Goal: Task Accomplishment & Management: Manage account settings

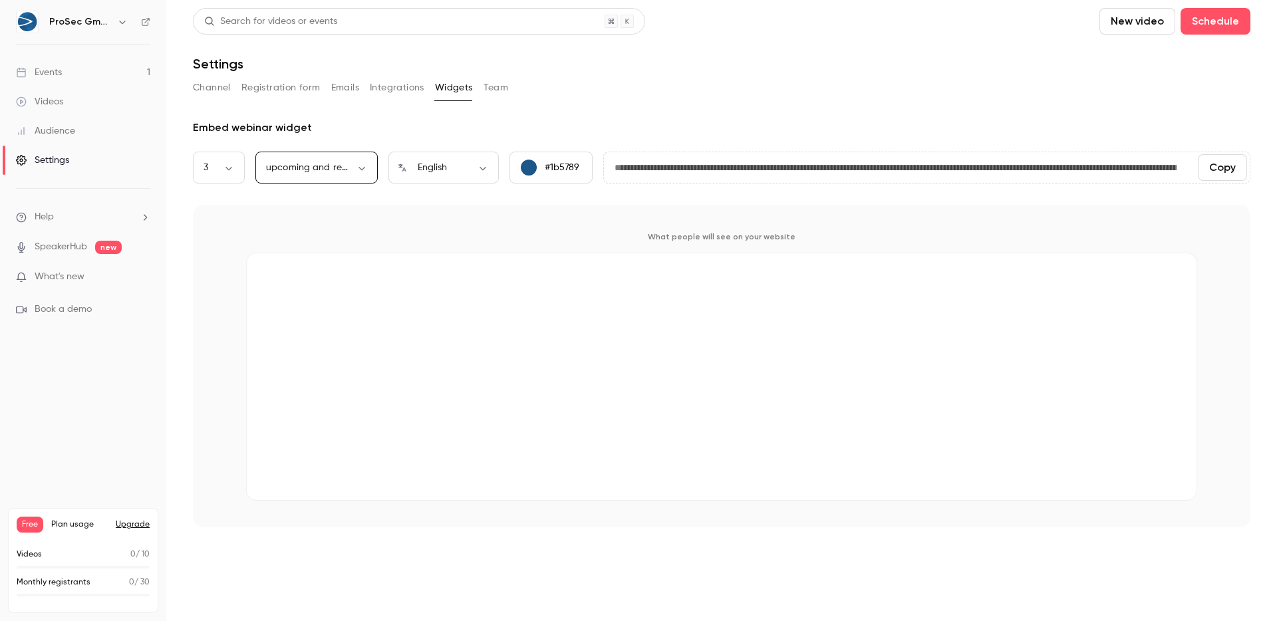
click at [650, 100] on div "Channel Registration form Emails Integrations Widgets Team" at bounding box center [721, 90] width 1057 height 27
click at [1096, 77] on div "Channel Registration form Emails Integrations Widgets Team" at bounding box center [721, 87] width 1057 height 21
click at [1059, 56] on div "Settings" at bounding box center [721, 64] width 1057 height 16
click at [208, 94] on button "Channel" at bounding box center [212, 87] width 38 height 21
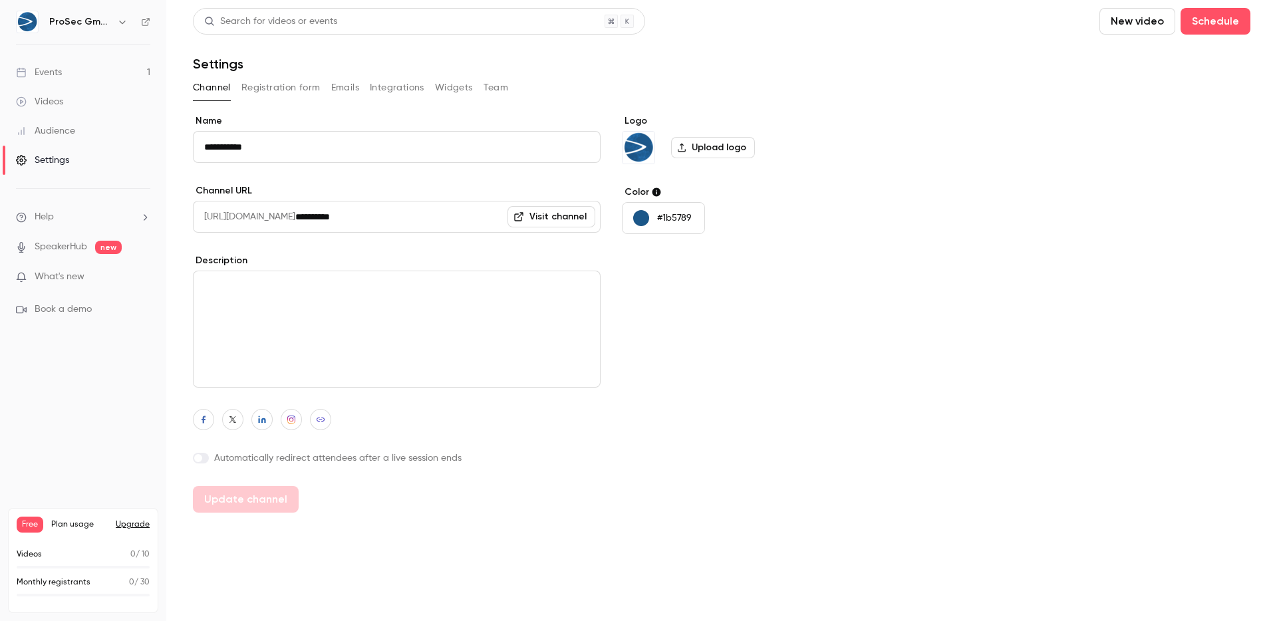
click at [237, 88] on div "Channel Registration form Emails Integrations Widgets Team" at bounding box center [721, 87] width 1057 height 21
click at [250, 89] on button "Registration form" at bounding box center [280, 87] width 79 height 21
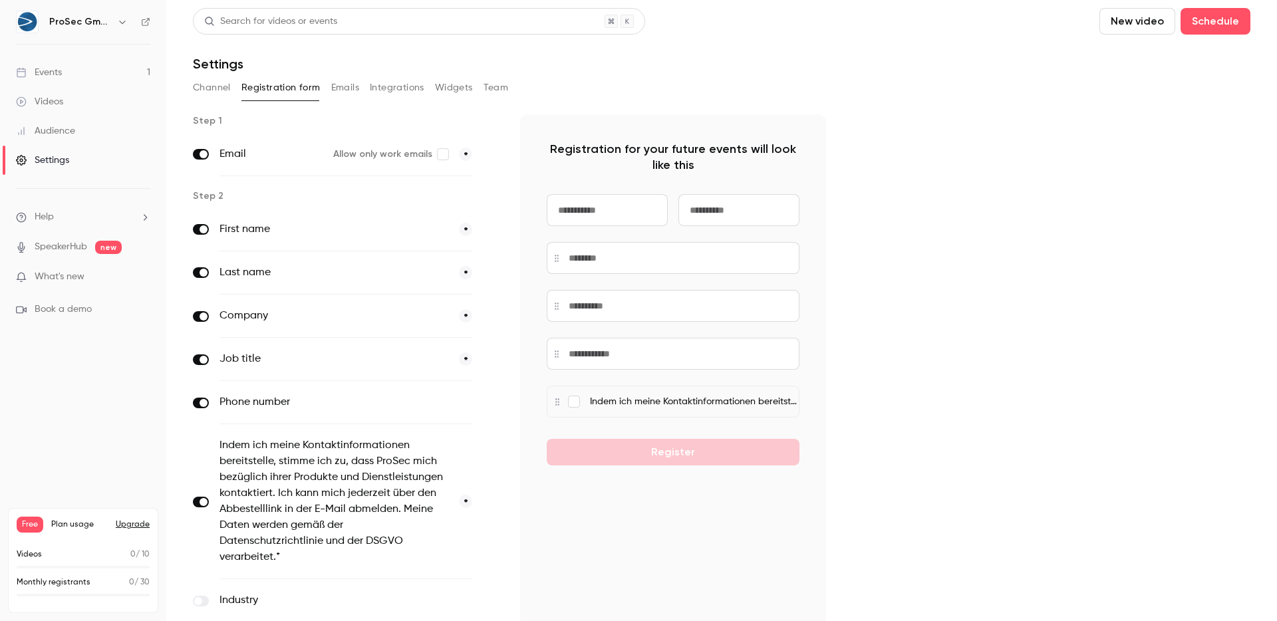
click at [383, 94] on button "Integrations" at bounding box center [397, 87] width 55 height 21
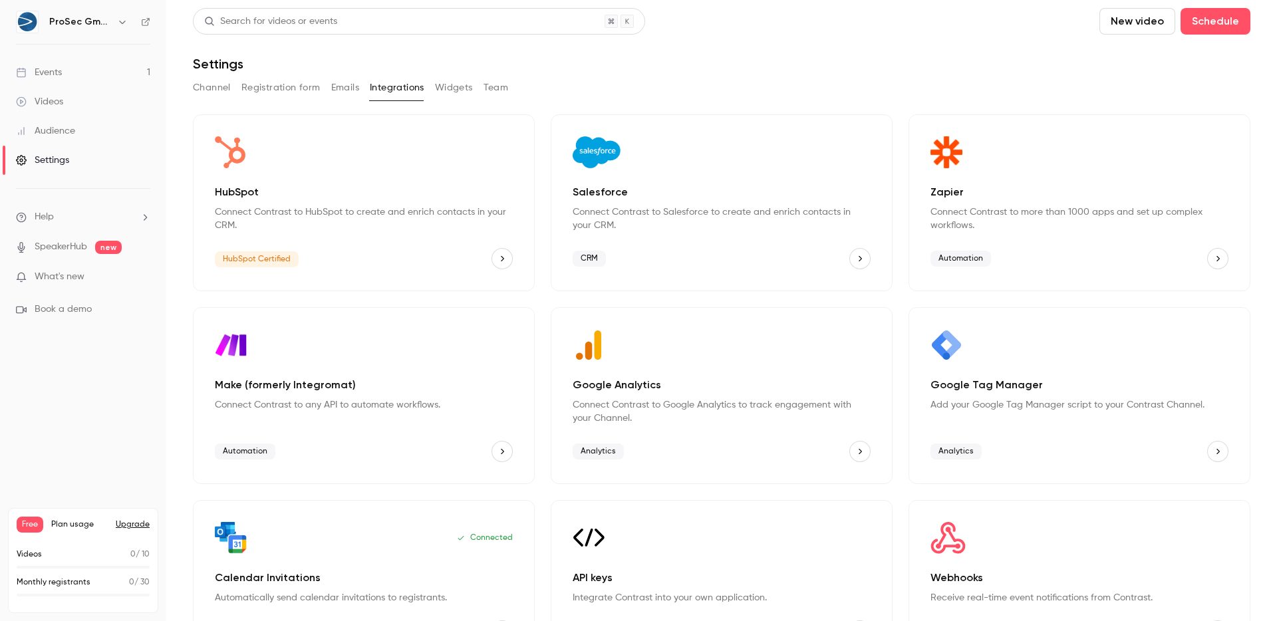
click at [326, 90] on div "Channel Registration form Emails Integrations Widgets Team" at bounding box center [721, 87] width 1057 height 21
click at [331, 88] on button "Emails" at bounding box center [345, 87] width 28 height 21
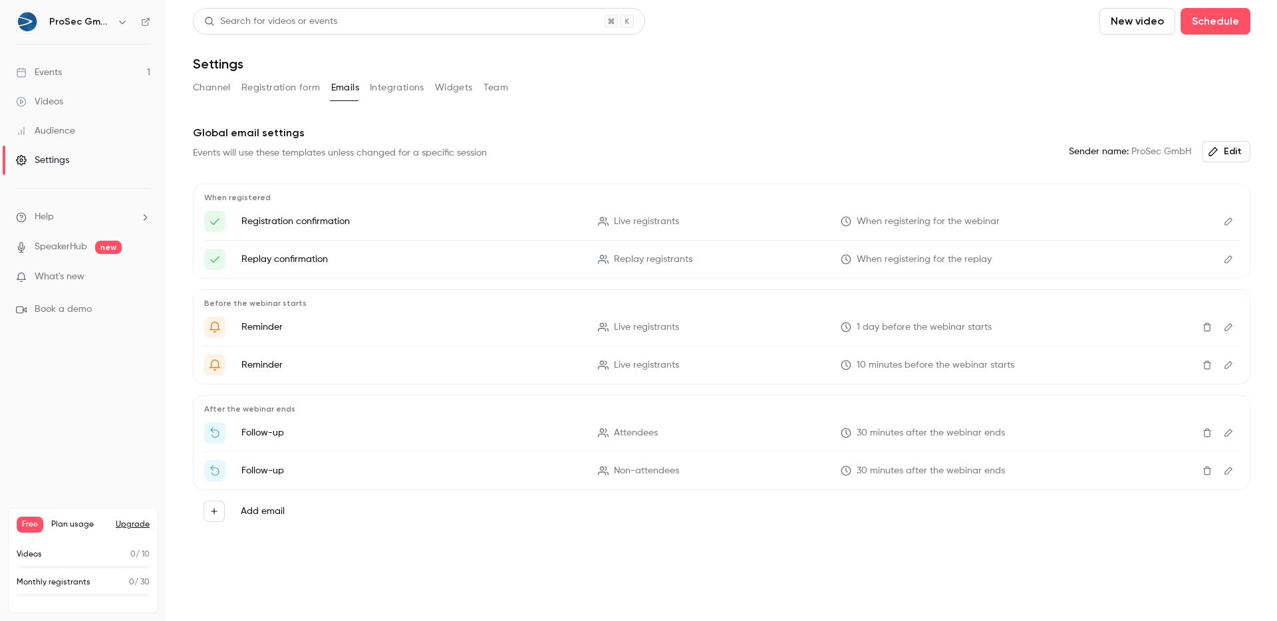
click at [1236, 221] on button "Edit" at bounding box center [1228, 221] width 21 height 21
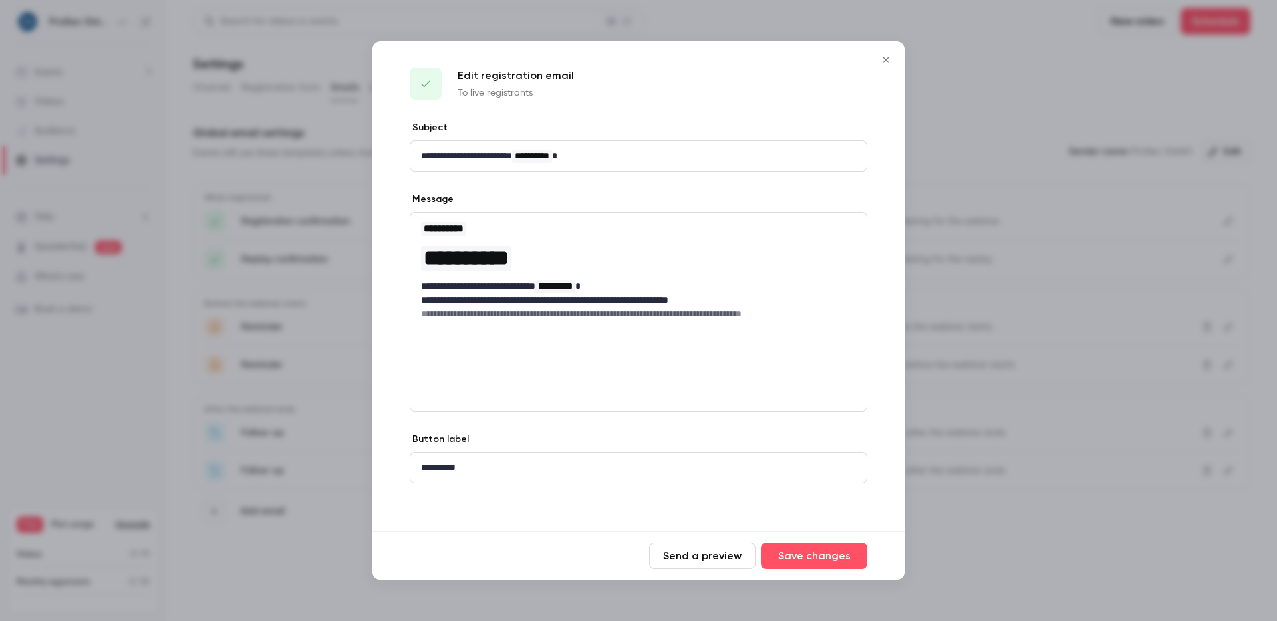
click at [880, 58] on icon "Close" at bounding box center [886, 60] width 16 height 11
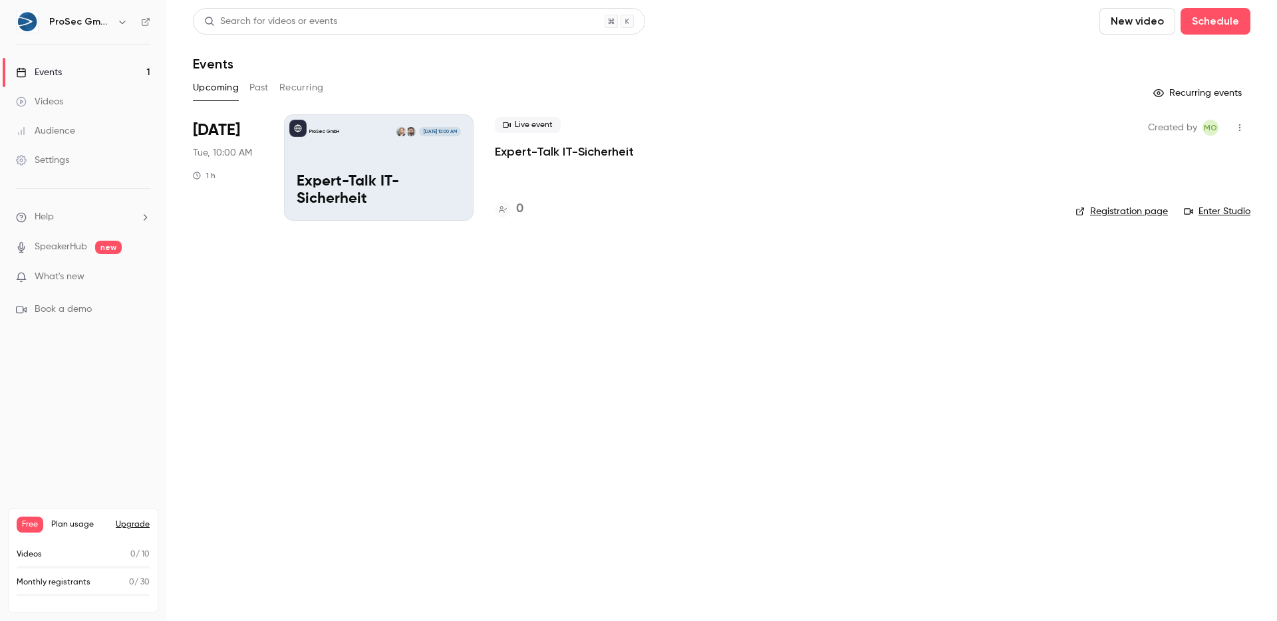
click at [448, 180] on p "Expert-Talk IT-Sicherheit" at bounding box center [379, 191] width 164 height 35
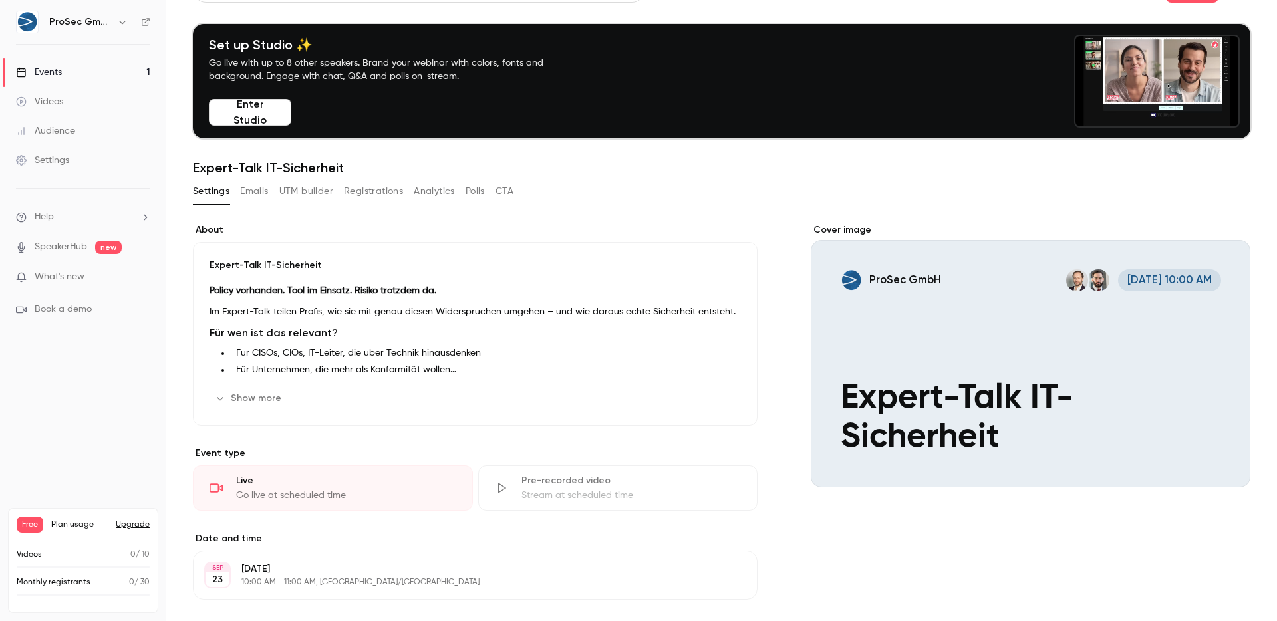
scroll to position [40, 0]
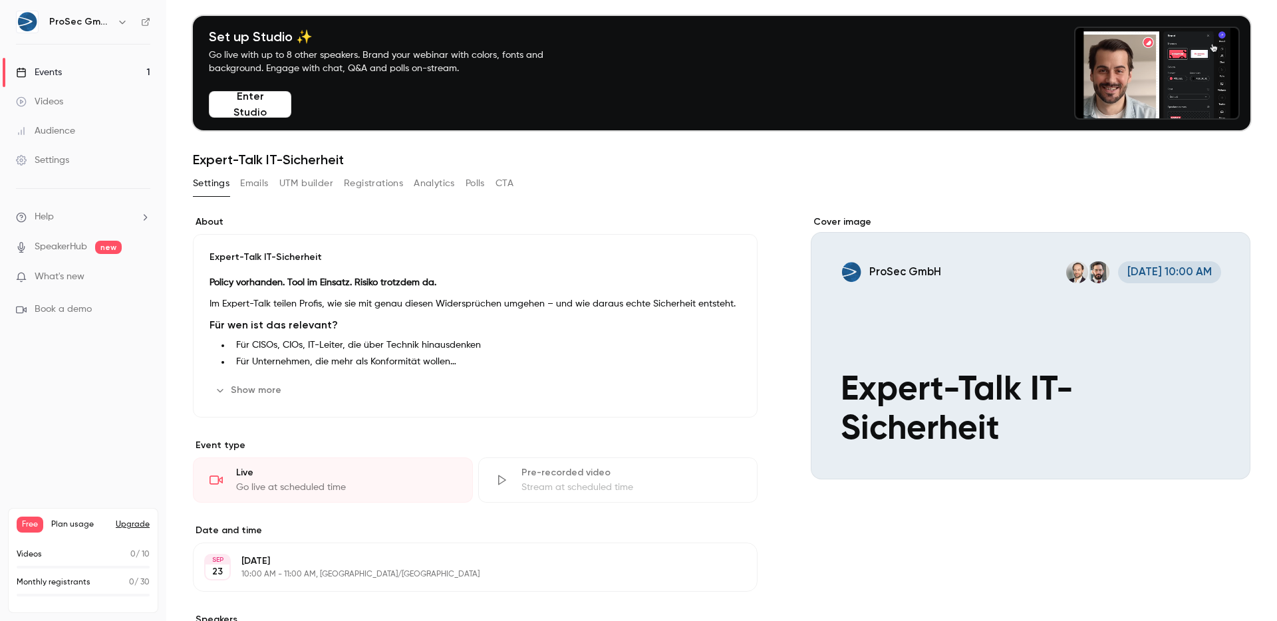
click at [253, 395] on button "Show more" at bounding box center [249, 390] width 80 height 21
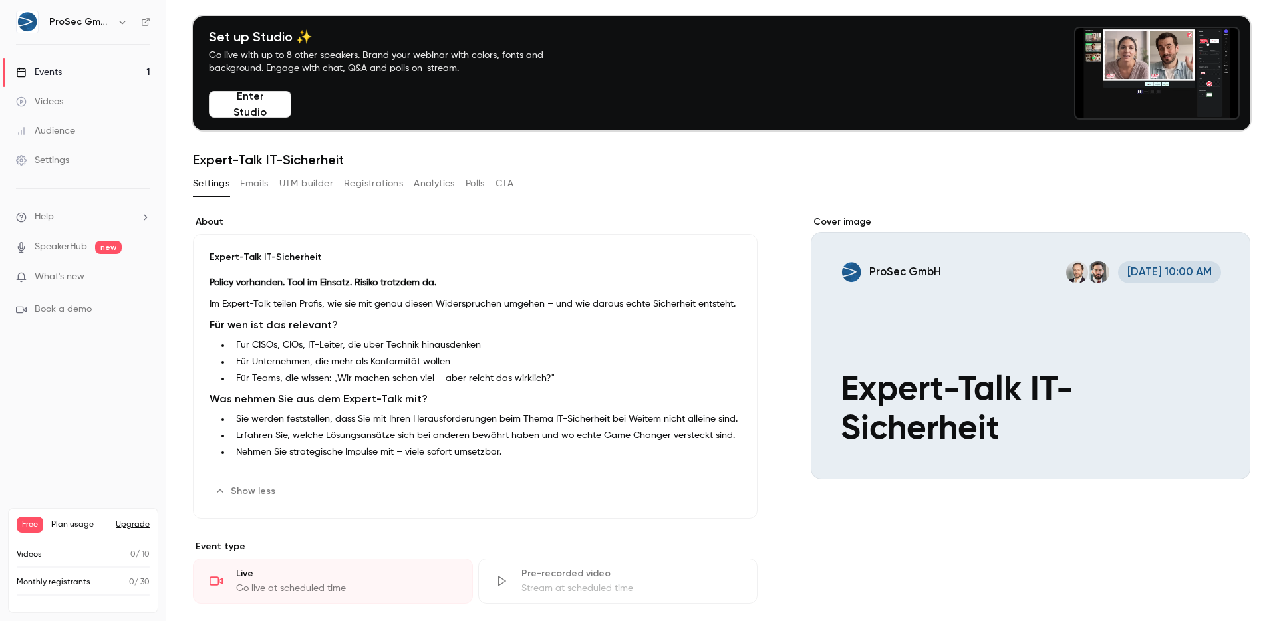
click at [142, 20] on icon at bounding box center [146, 22] width 8 height 8
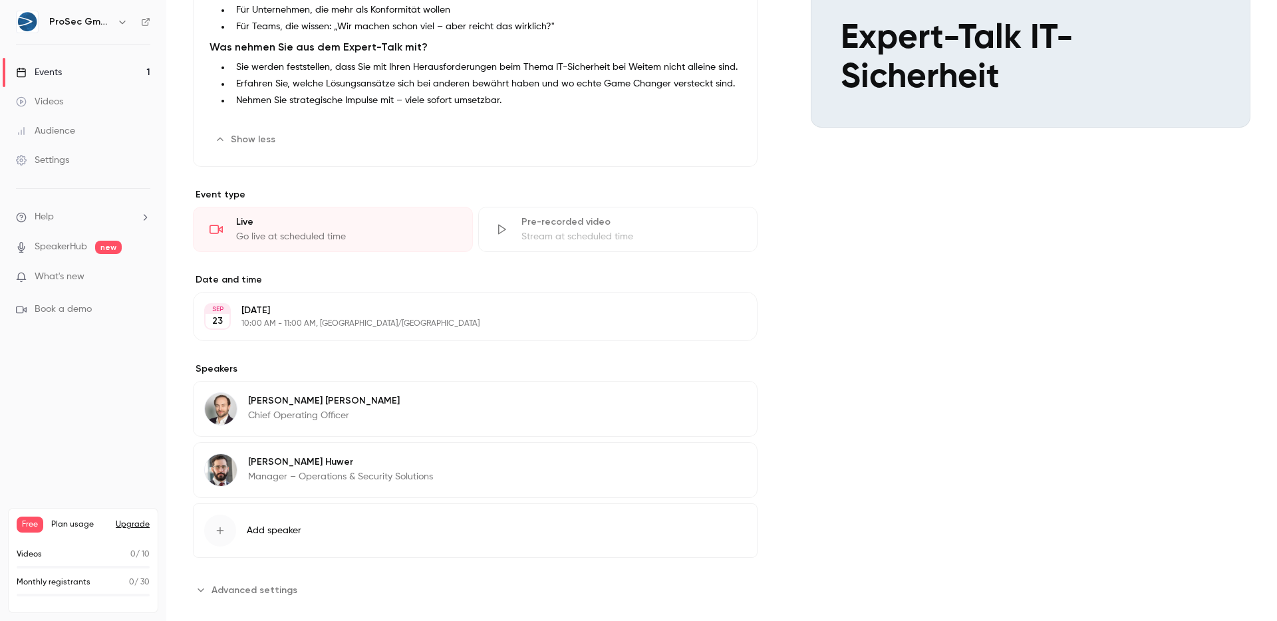
scroll to position [411, 0]
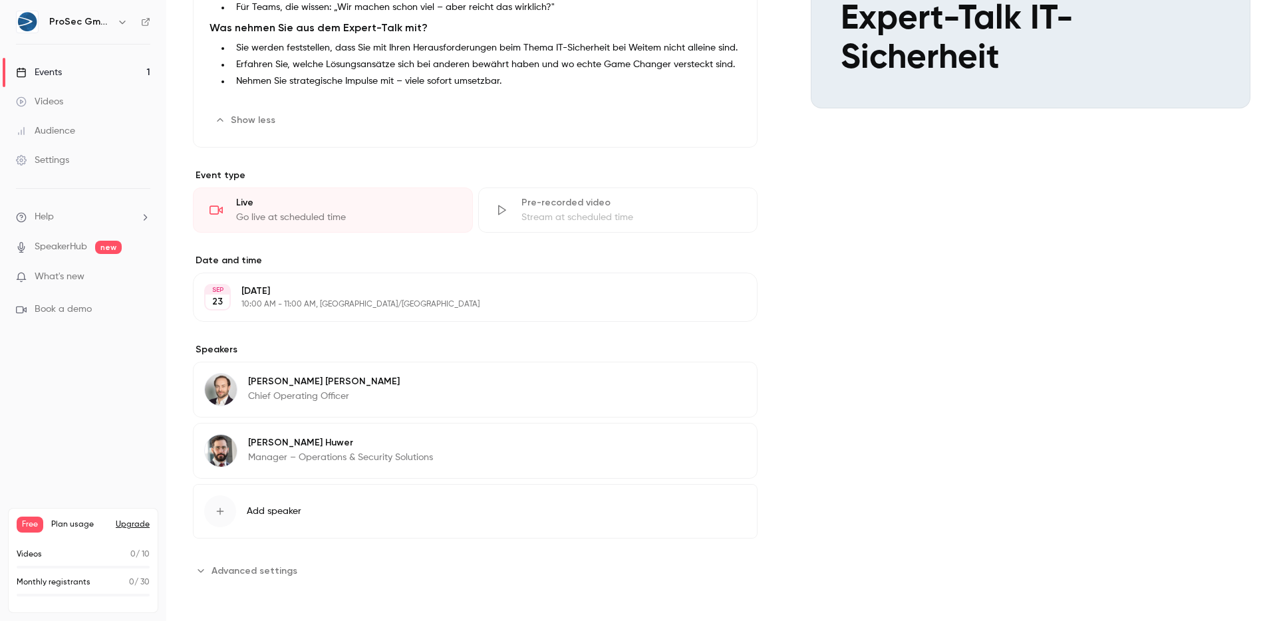
click at [246, 575] on span "Advanced settings" at bounding box center [254, 571] width 86 height 14
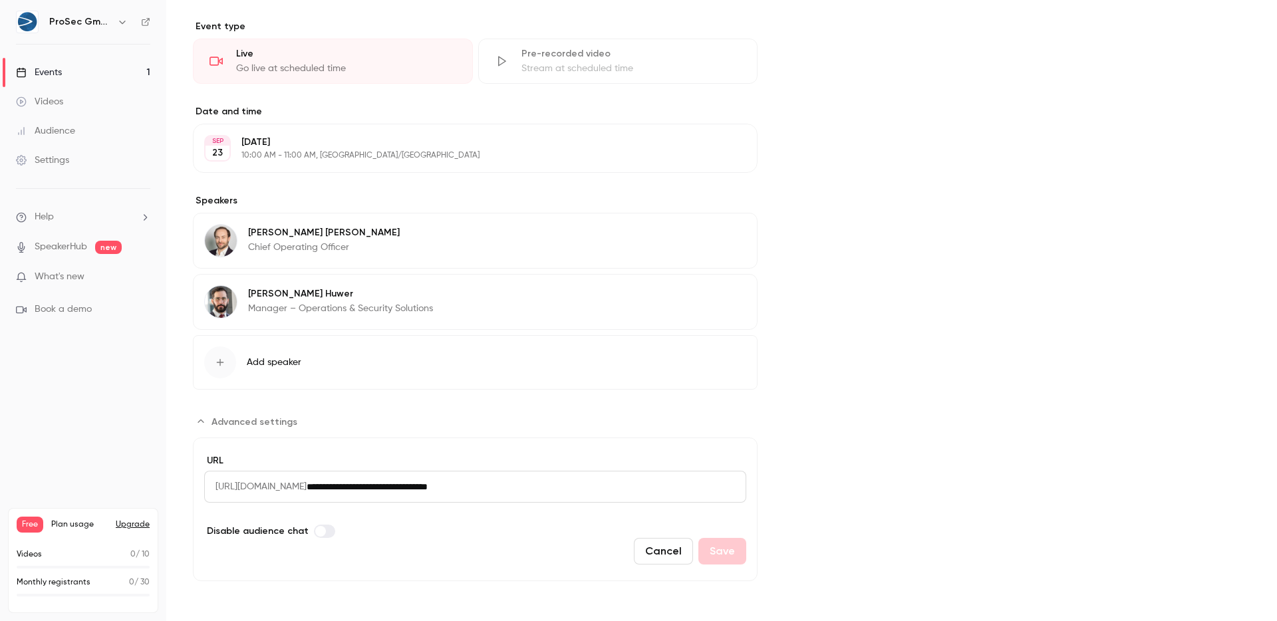
click at [307, 487] on span "https://watch.getcontrast.io/register/" at bounding box center [255, 487] width 102 height 32
drag, startPoint x: 551, startPoint y: 471, endPoint x: 541, endPoint y: 470, distance: 10.1
click at [541, 470] on div "**********" at bounding box center [475, 478] width 542 height 49
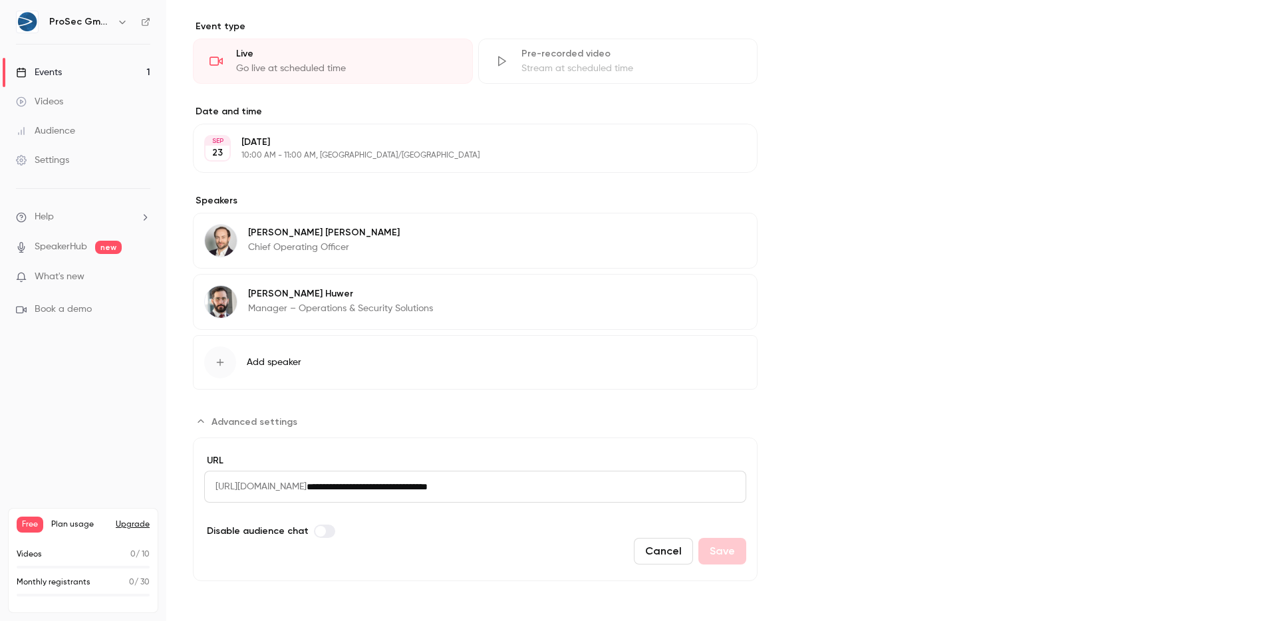
click at [611, 488] on input "**********" at bounding box center [527, 487] width 440 height 32
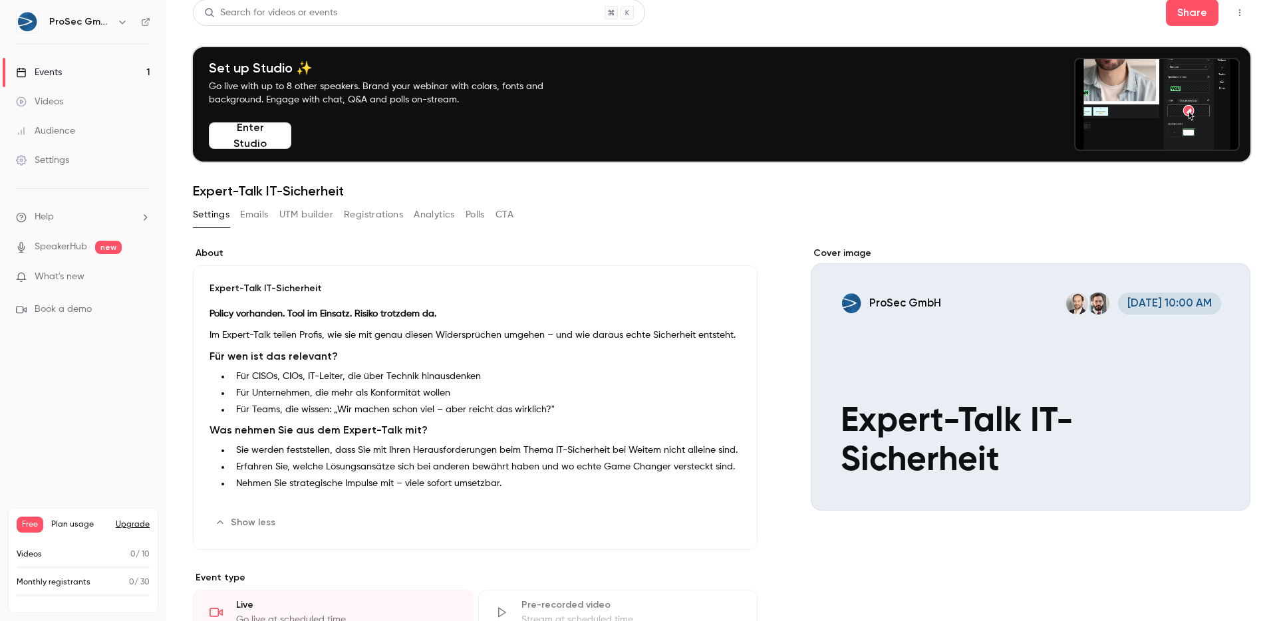
scroll to position [0, 0]
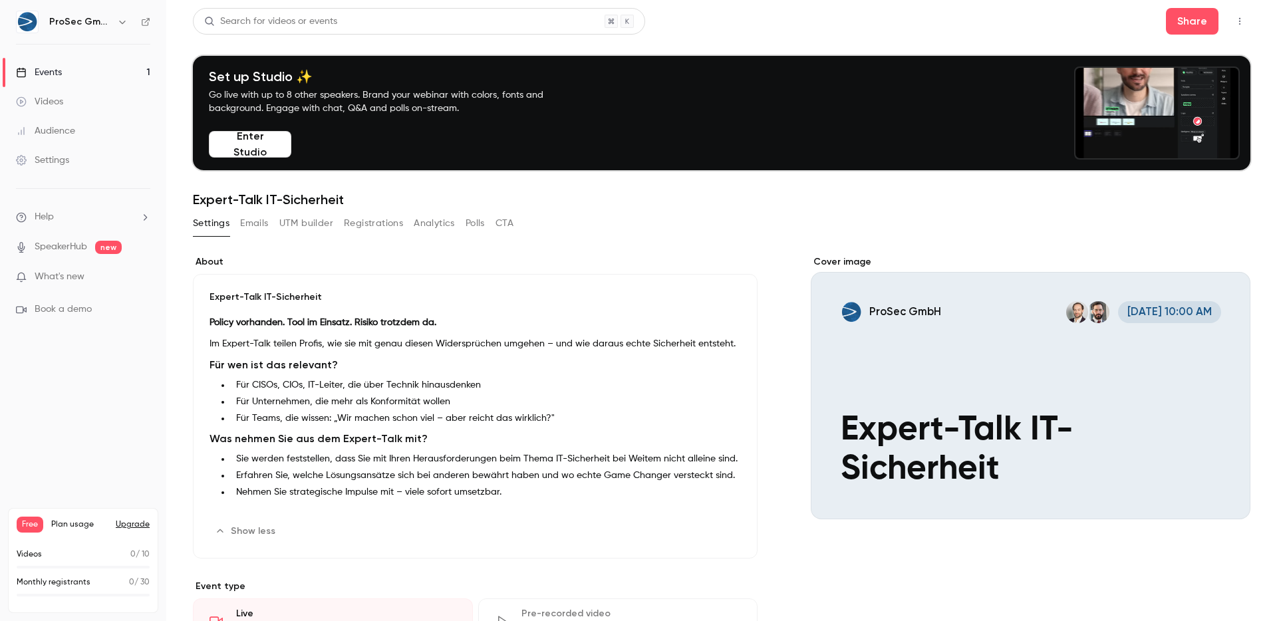
click at [261, 227] on button "Emails" at bounding box center [254, 223] width 28 height 21
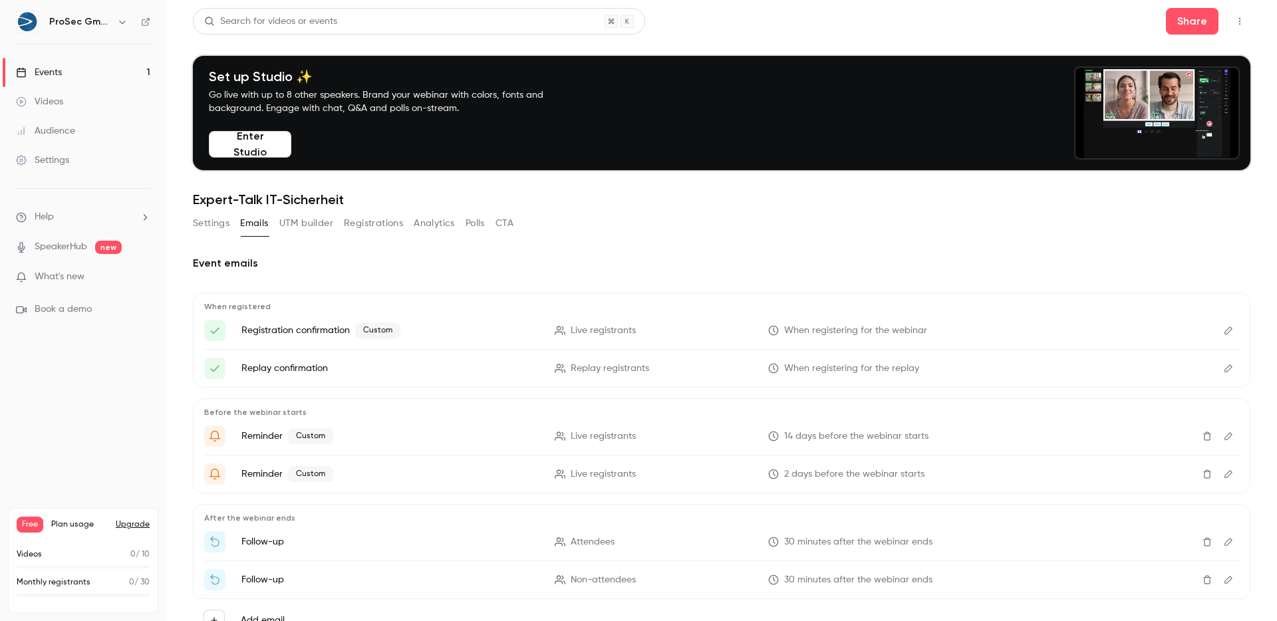
scroll to position [55, 0]
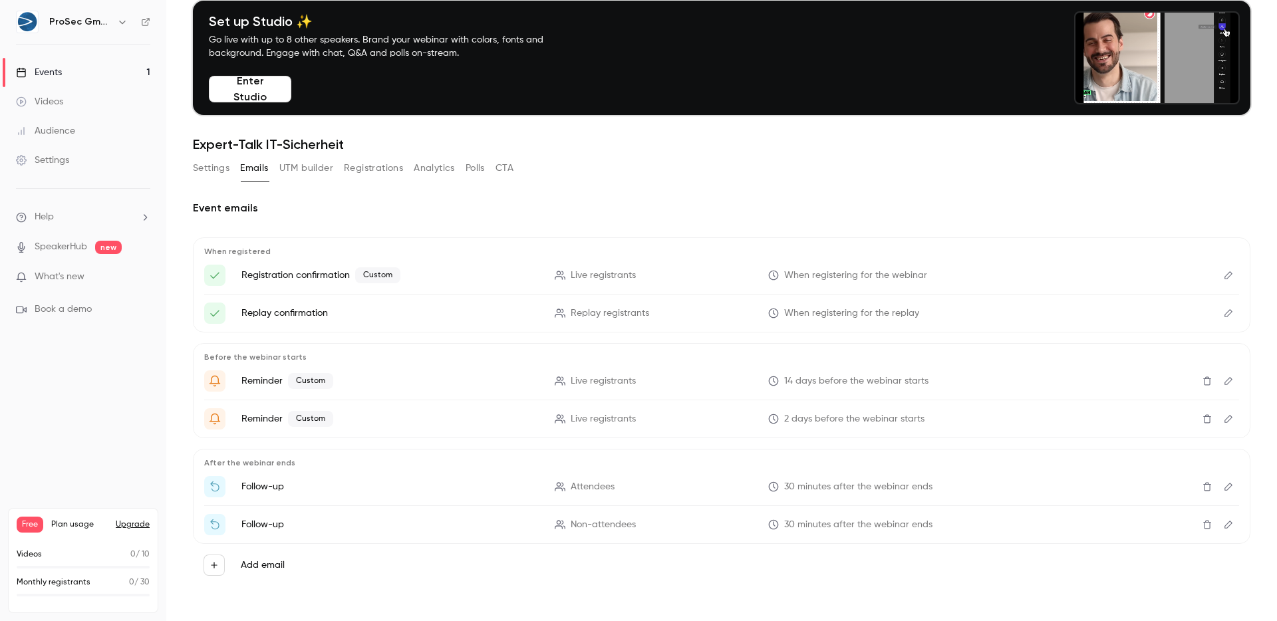
click at [1224, 273] on button "Edit" at bounding box center [1228, 275] width 21 height 21
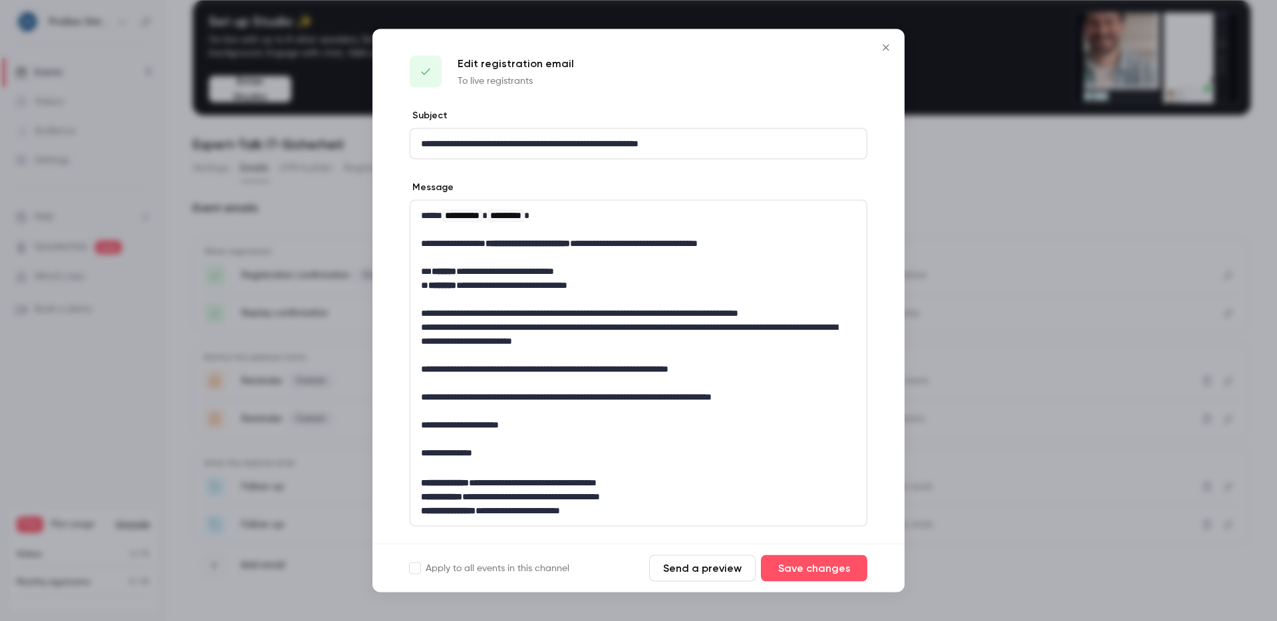
scroll to position [9, 0]
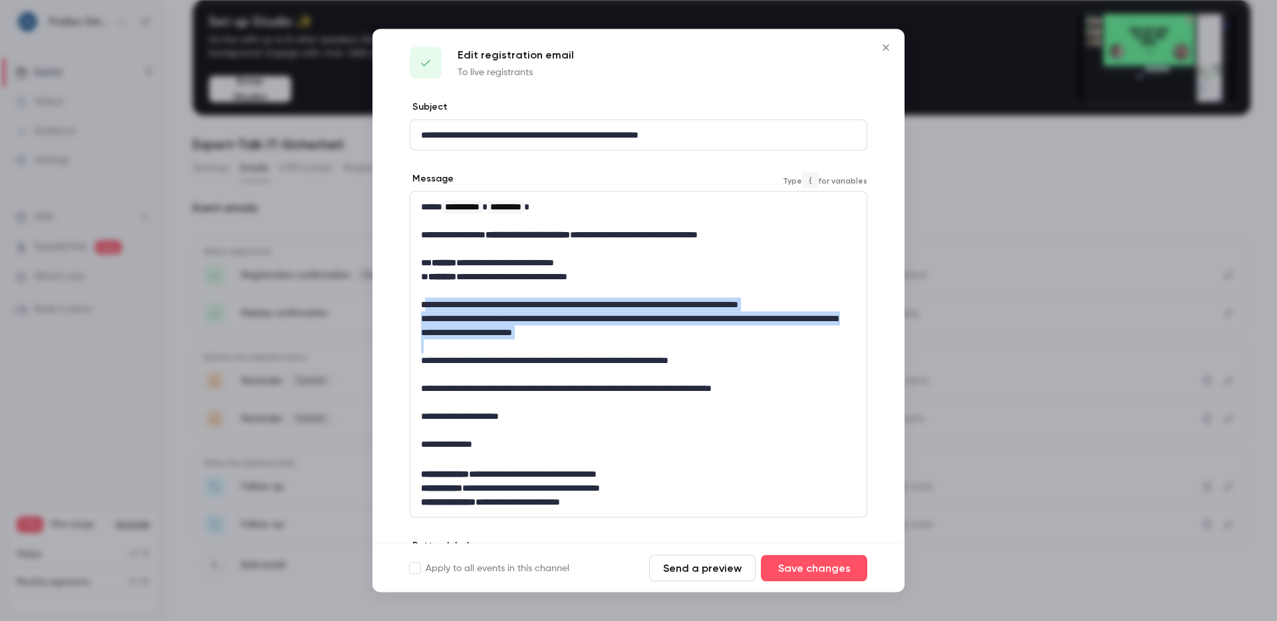
drag, startPoint x: 442, startPoint y: 309, endPoint x: 777, endPoint y: 340, distance: 337.2
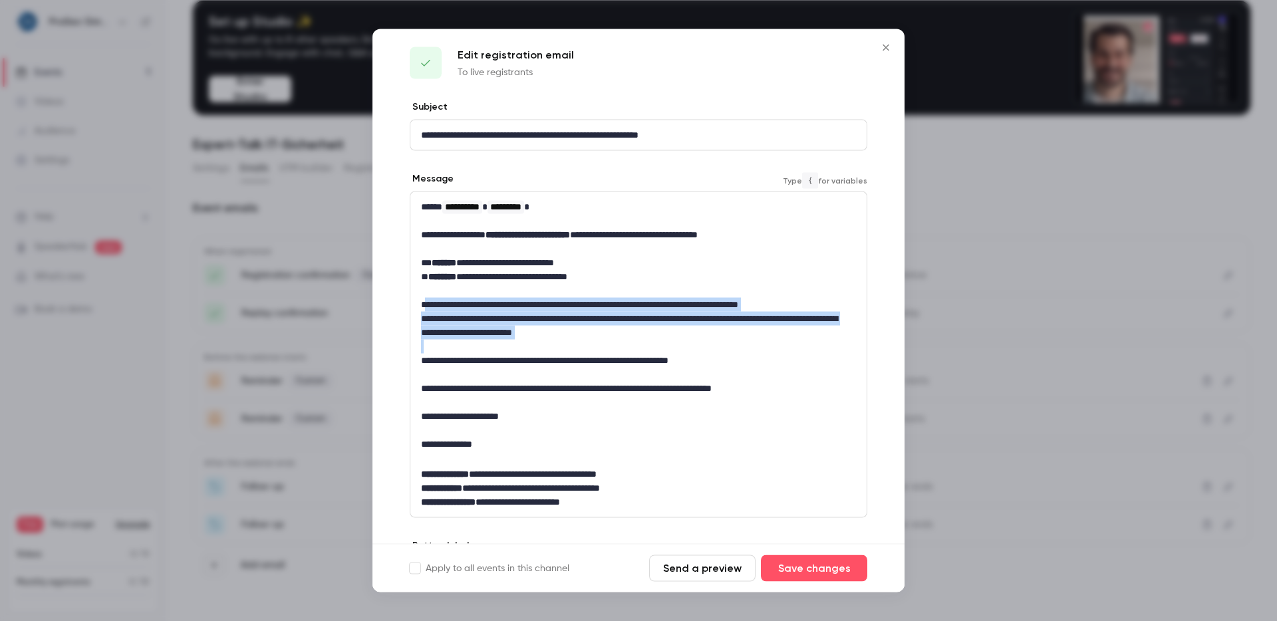
click at [777, 340] on div "**********" at bounding box center [638, 354] width 456 height 325
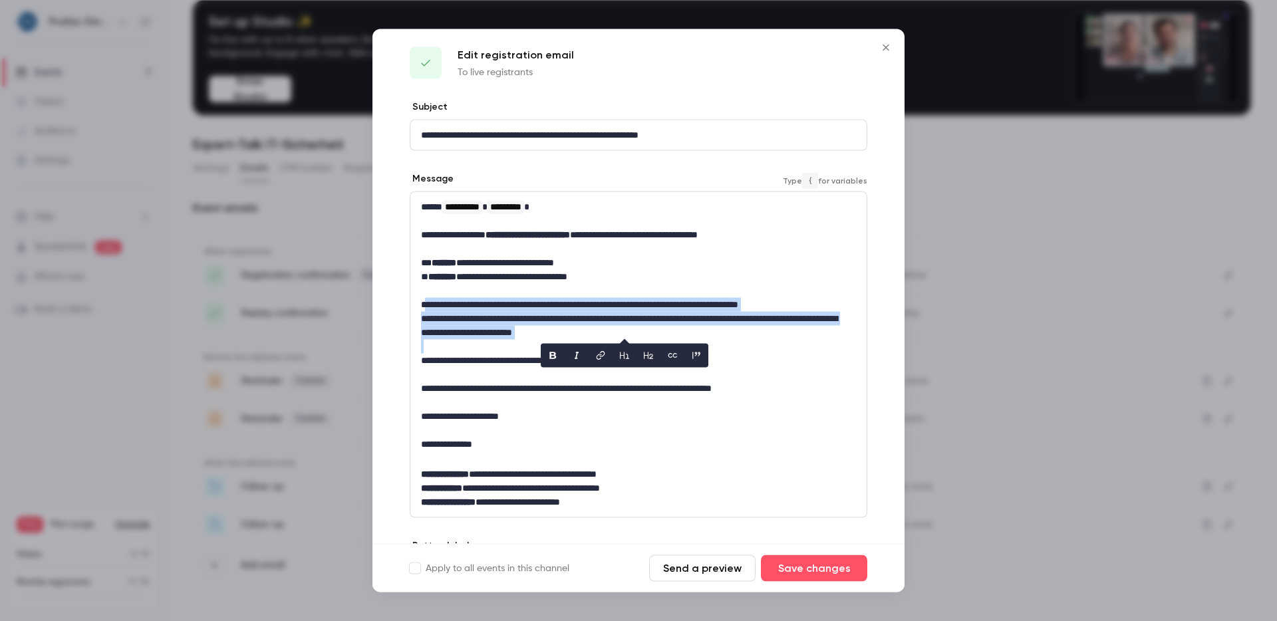
click at [769, 341] on div at bounding box center [769, 341] width 0 height 0
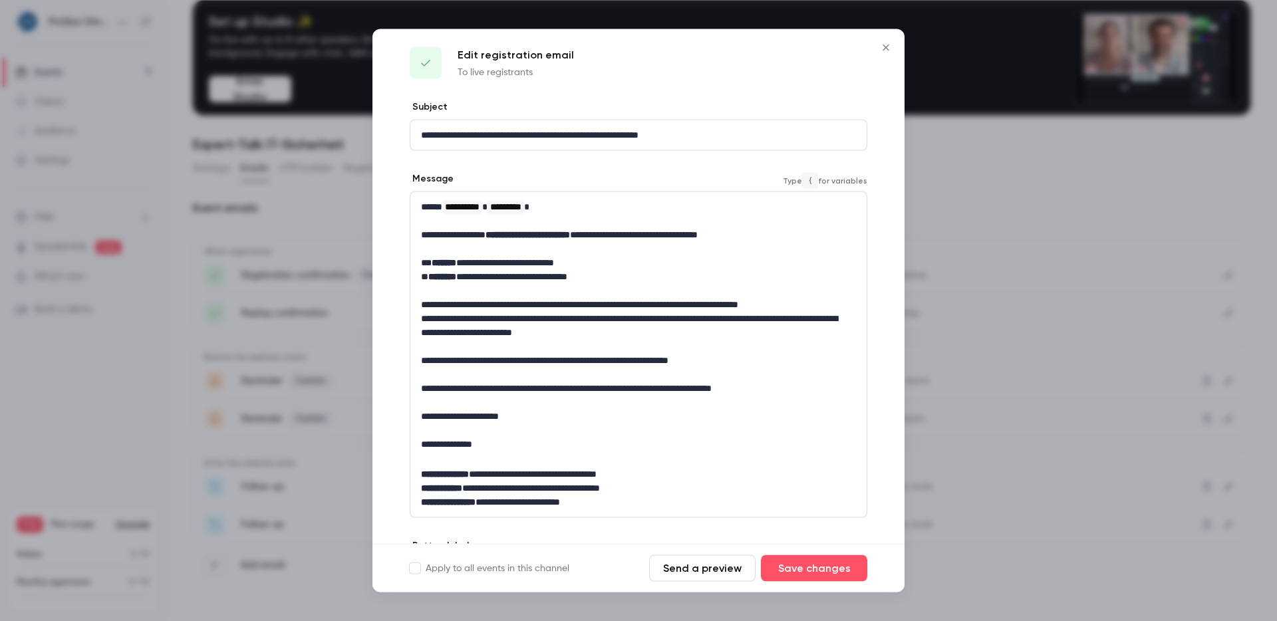
click at [512, 375] on p "editor" at bounding box center [638, 375] width 435 height 14
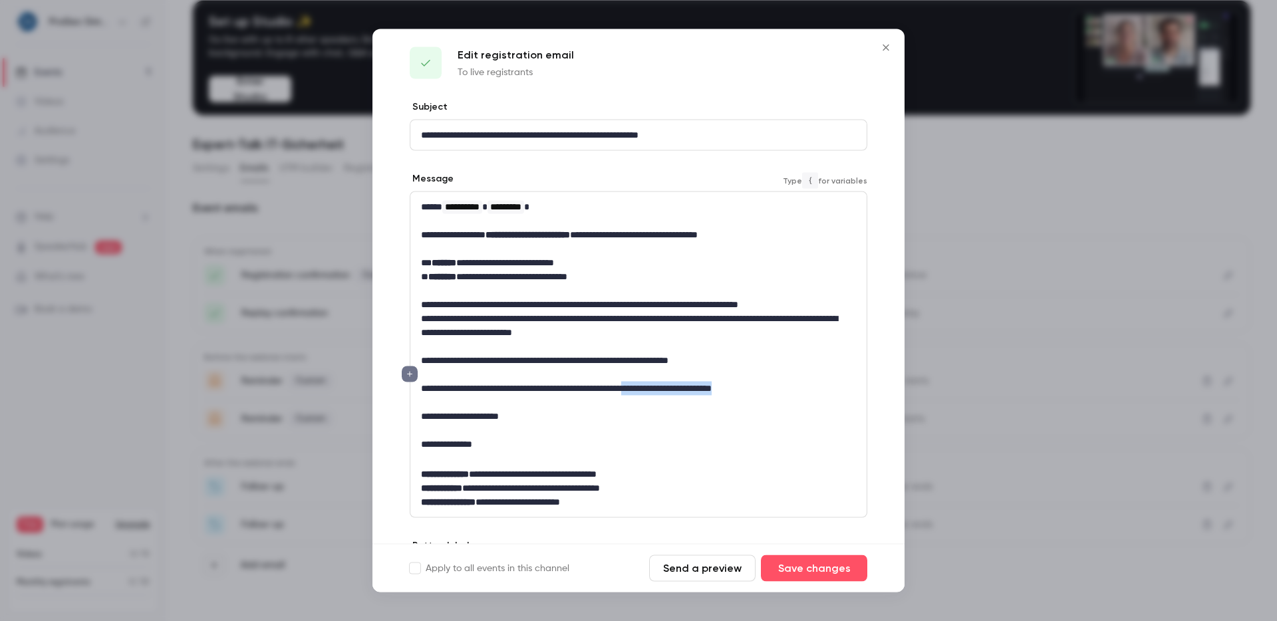
drag, startPoint x: 680, startPoint y: 387, endPoint x: 795, endPoint y: 382, distance: 115.2
click at [795, 382] on p "**********" at bounding box center [633, 389] width 425 height 14
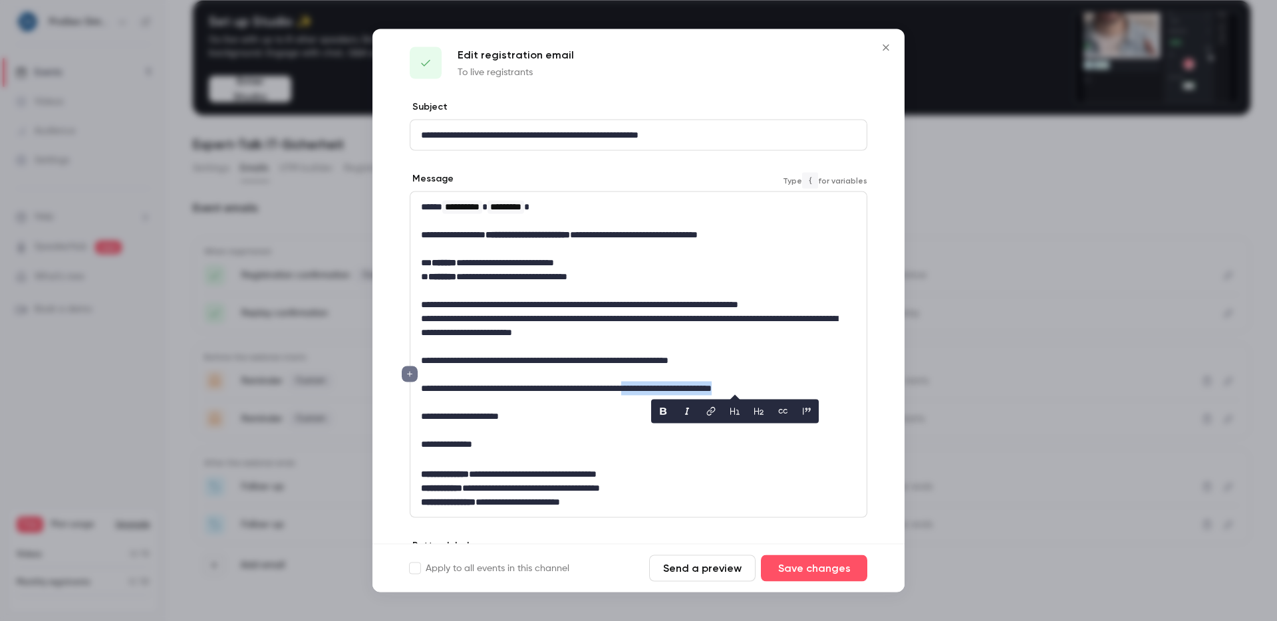
click at [807, 392] on p "**********" at bounding box center [633, 389] width 425 height 14
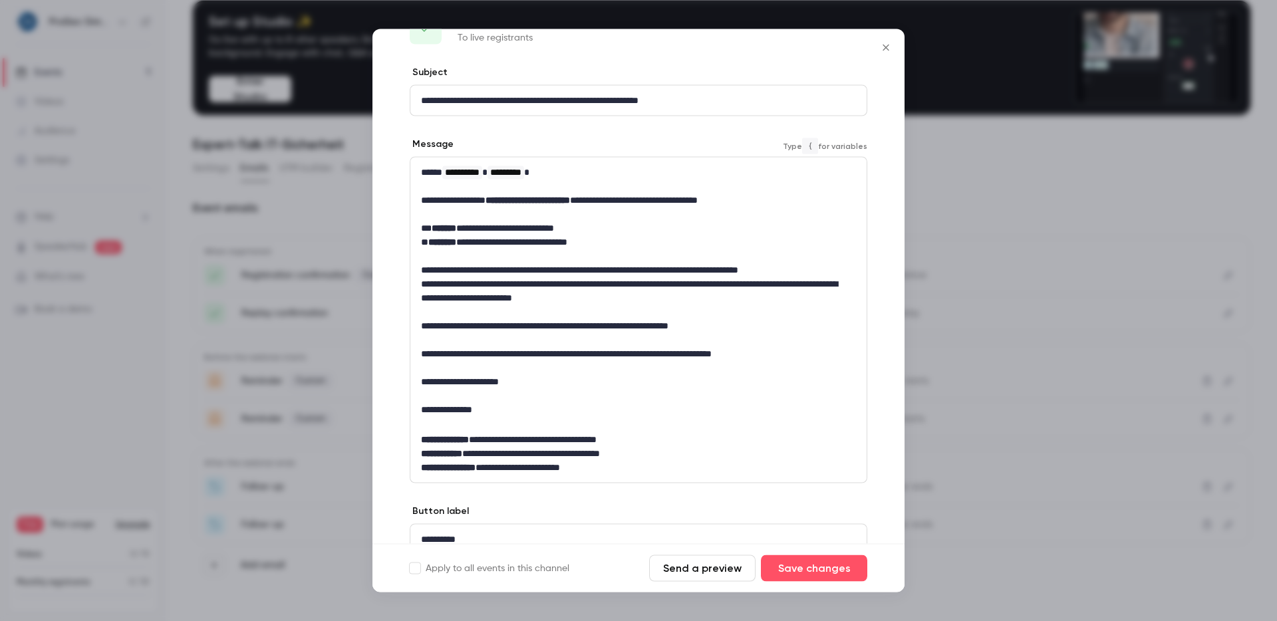
scroll to position [102, 0]
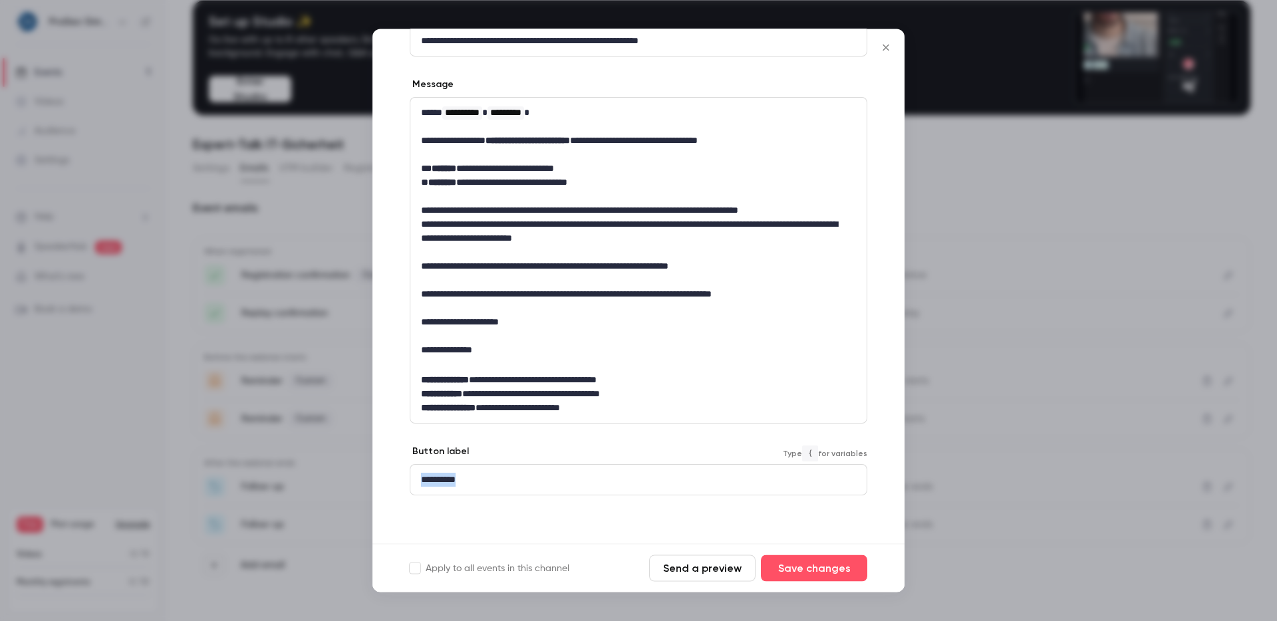
drag, startPoint x: 499, startPoint y: 485, endPoint x: 413, endPoint y: 472, distance: 86.9
click at [413, 472] on div "**********" at bounding box center [638, 481] width 456 height 30
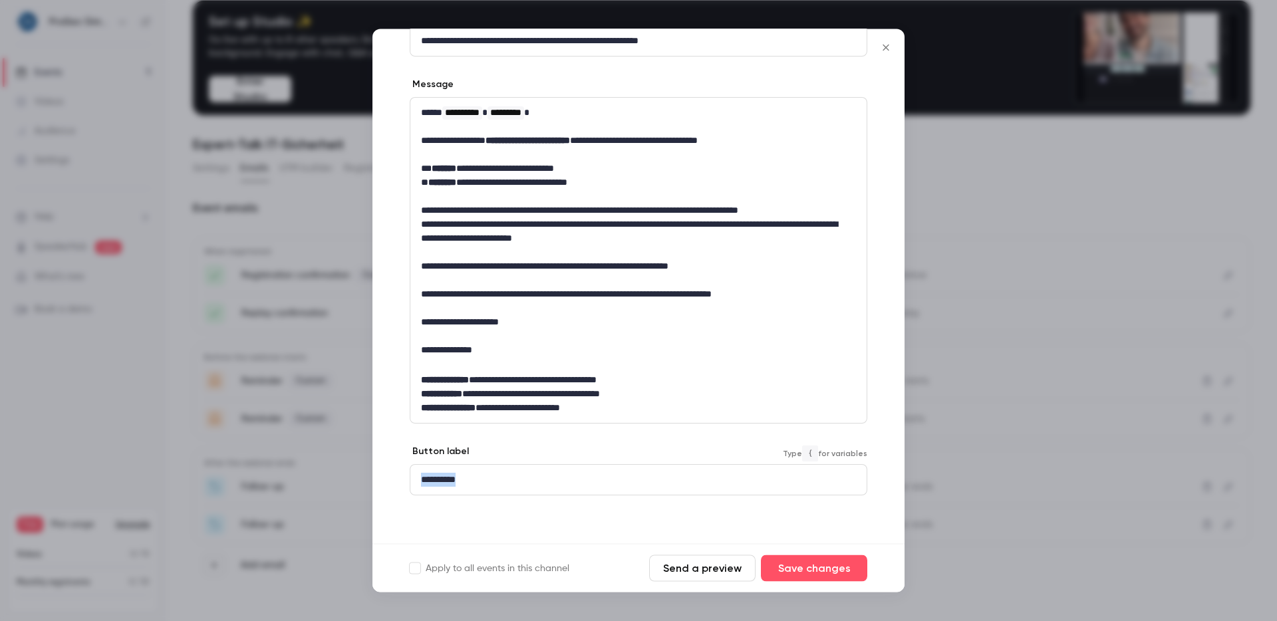
click at [890, 51] on icon "Close" at bounding box center [886, 48] width 16 height 11
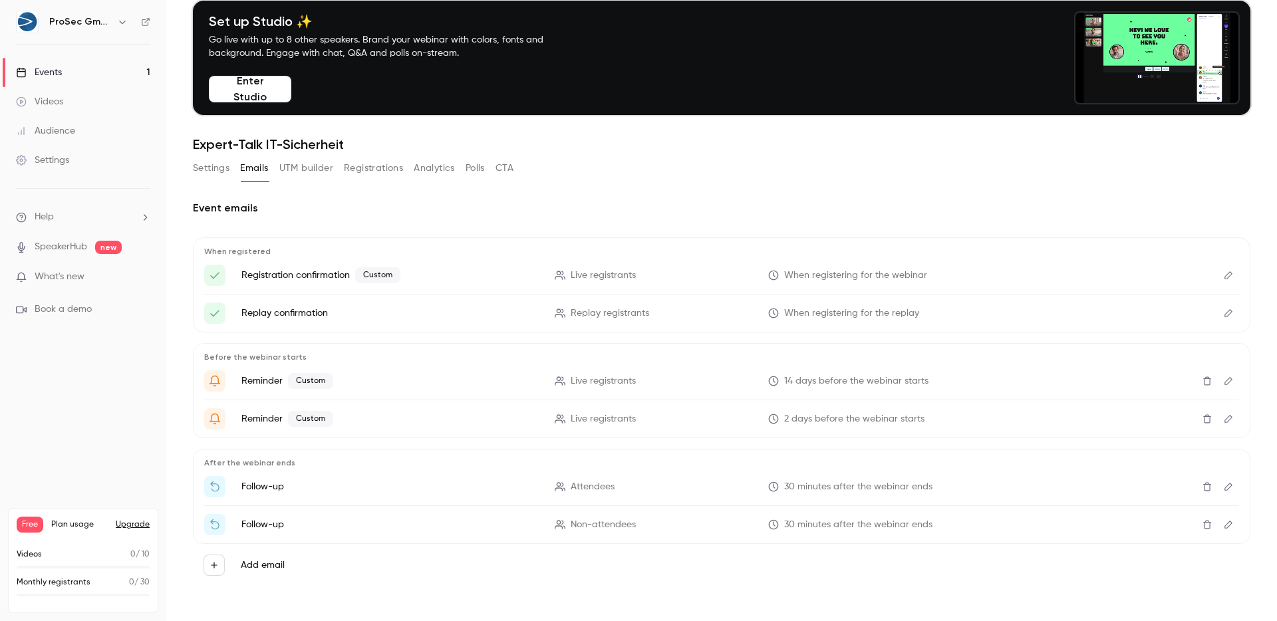
scroll to position [47, 0]
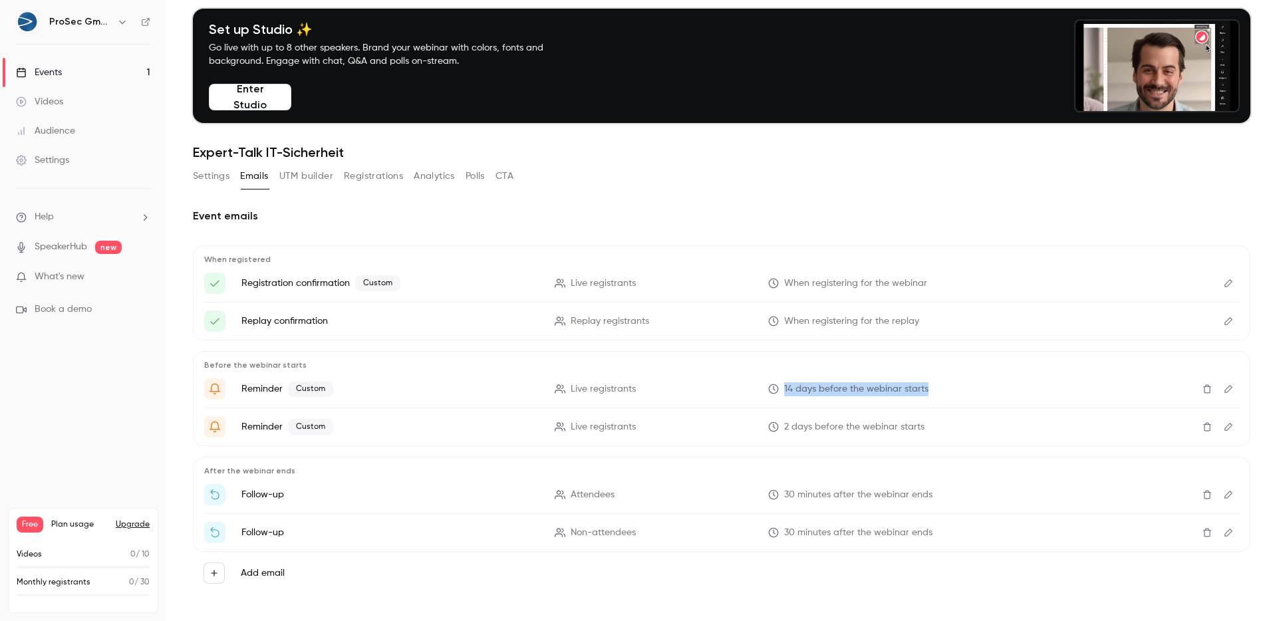
drag, startPoint x: 801, startPoint y: 386, endPoint x: 935, endPoint y: 382, distance: 134.4
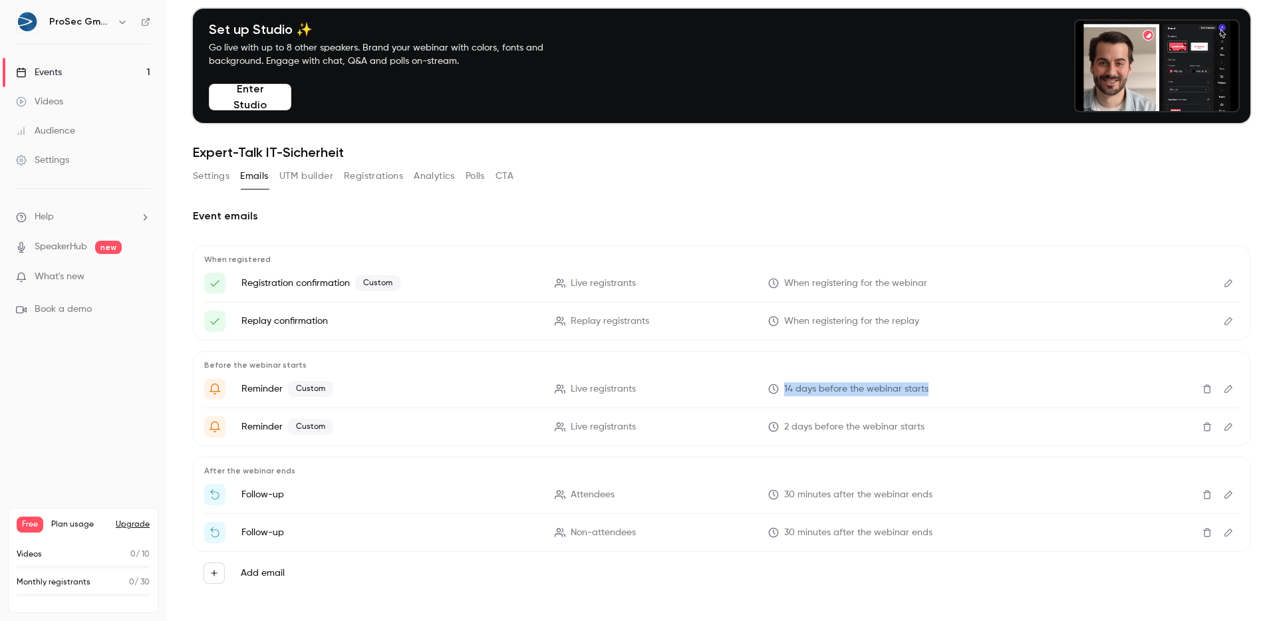
click at [935, 382] on li "Reminder Custom Live registrants 14 days before the webinar starts" at bounding box center [721, 388] width 1035 height 21
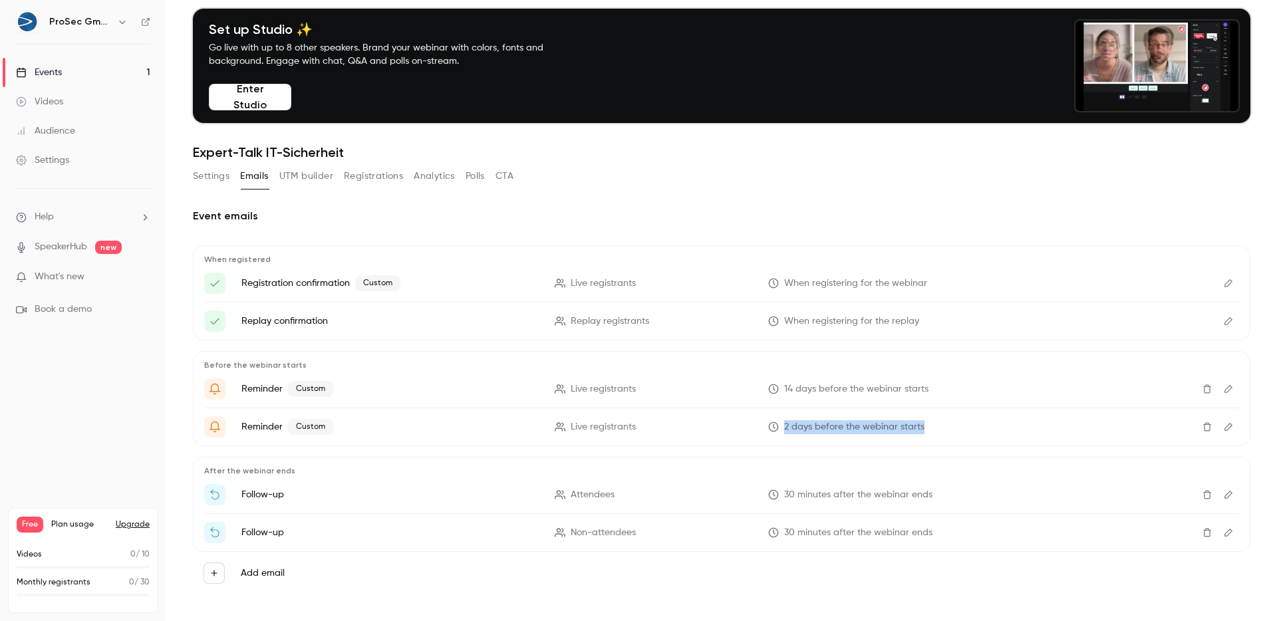
drag, startPoint x: 789, startPoint y: 426, endPoint x: 932, endPoint y: 422, distance: 143.0
click at [932, 422] on p "2 days before the webinar starts" at bounding box center [916, 427] width 297 height 14
click at [940, 425] on p "2 days before the webinar starts" at bounding box center [916, 427] width 297 height 14
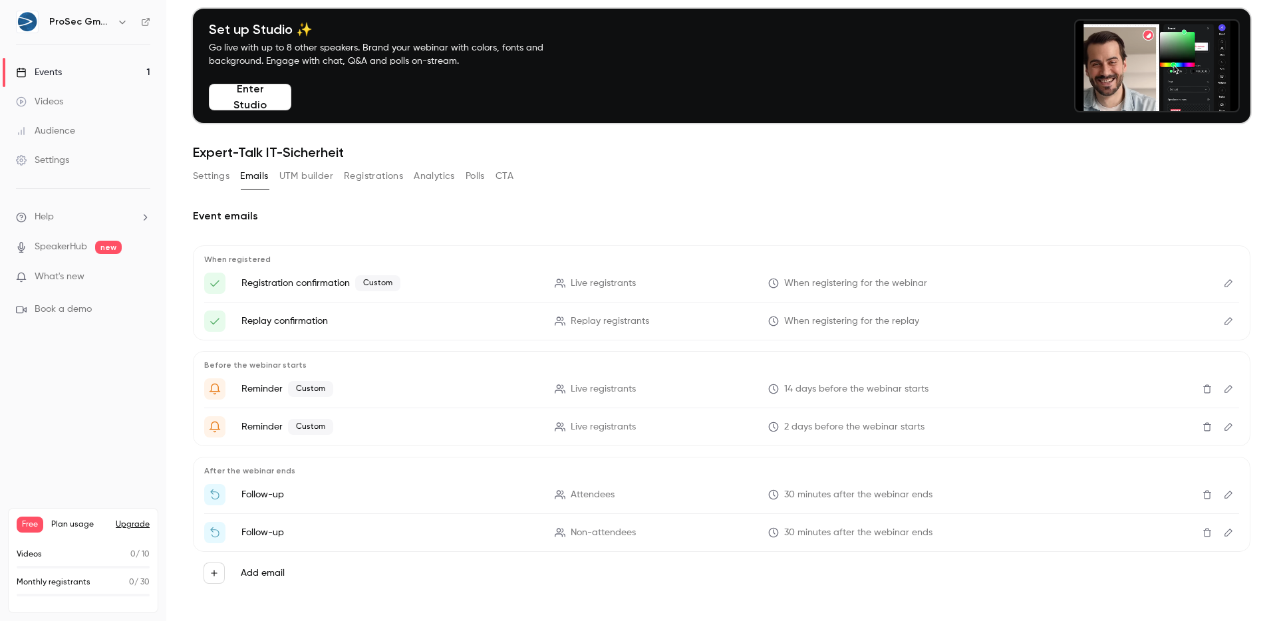
click at [245, 574] on label "Add email" at bounding box center [263, 573] width 44 height 13
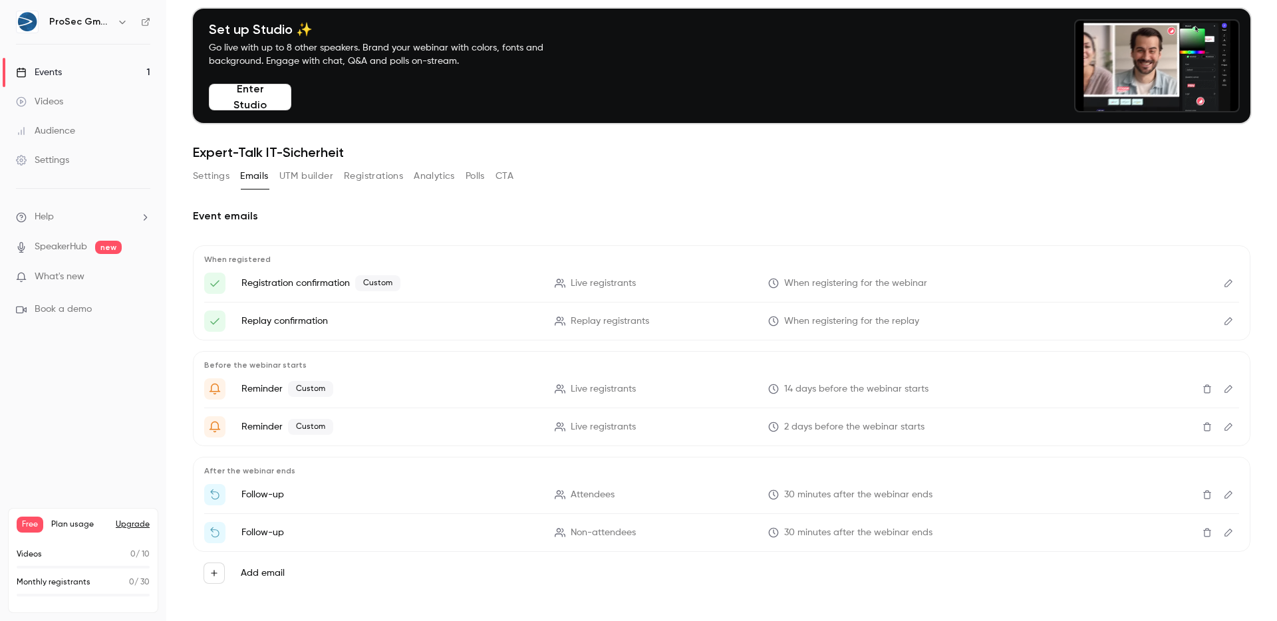
click at [225, 574] on button "Add email" at bounding box center [214, 573] width 21 height 21
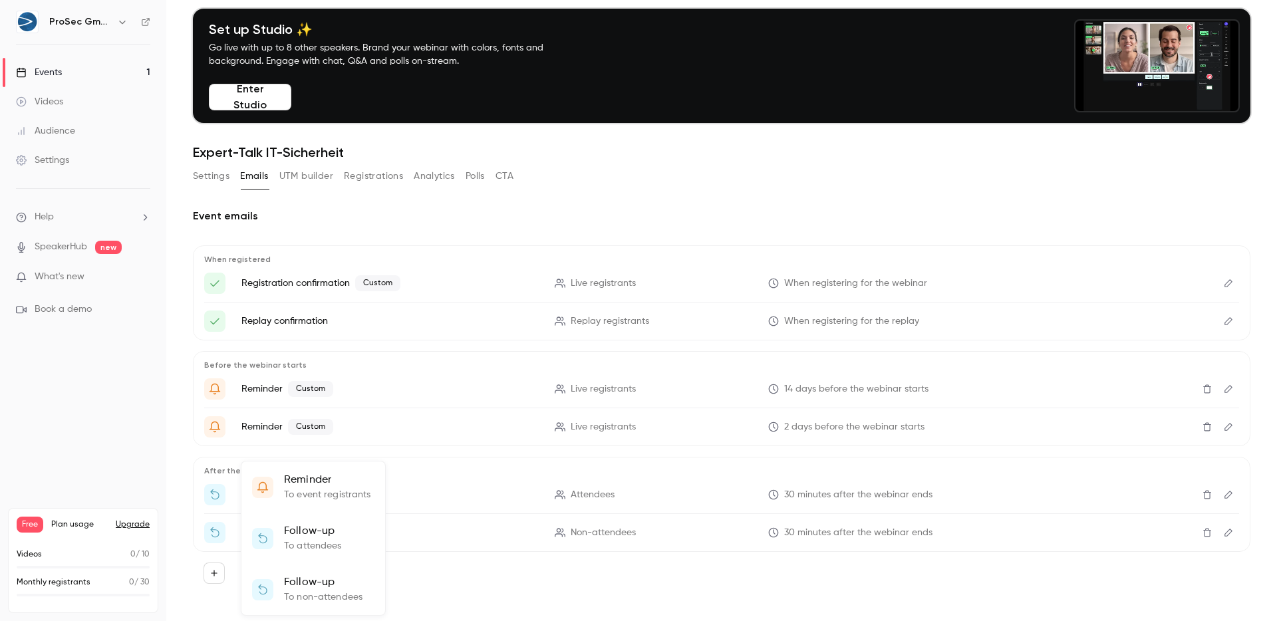
click at [354, 493] on p "To event registrants" at bounding box center [327, 495] width 87 height 14
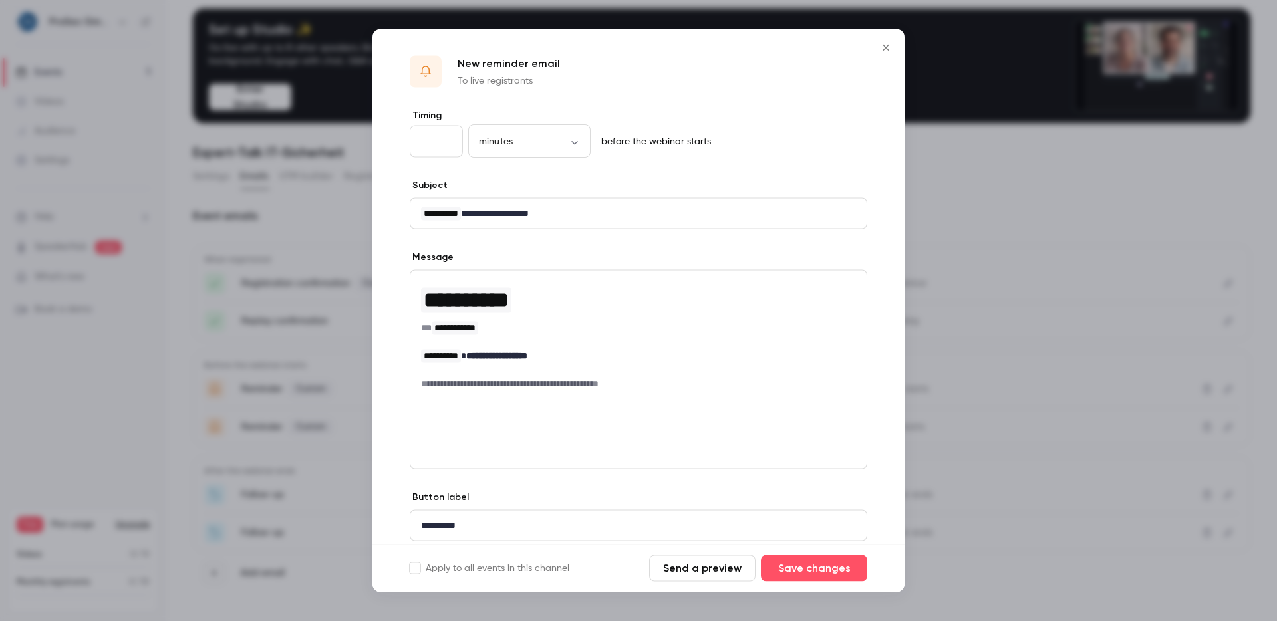
click at [879, 48] on icon "Close" at bounding box center [886, 48] width 16 height 11
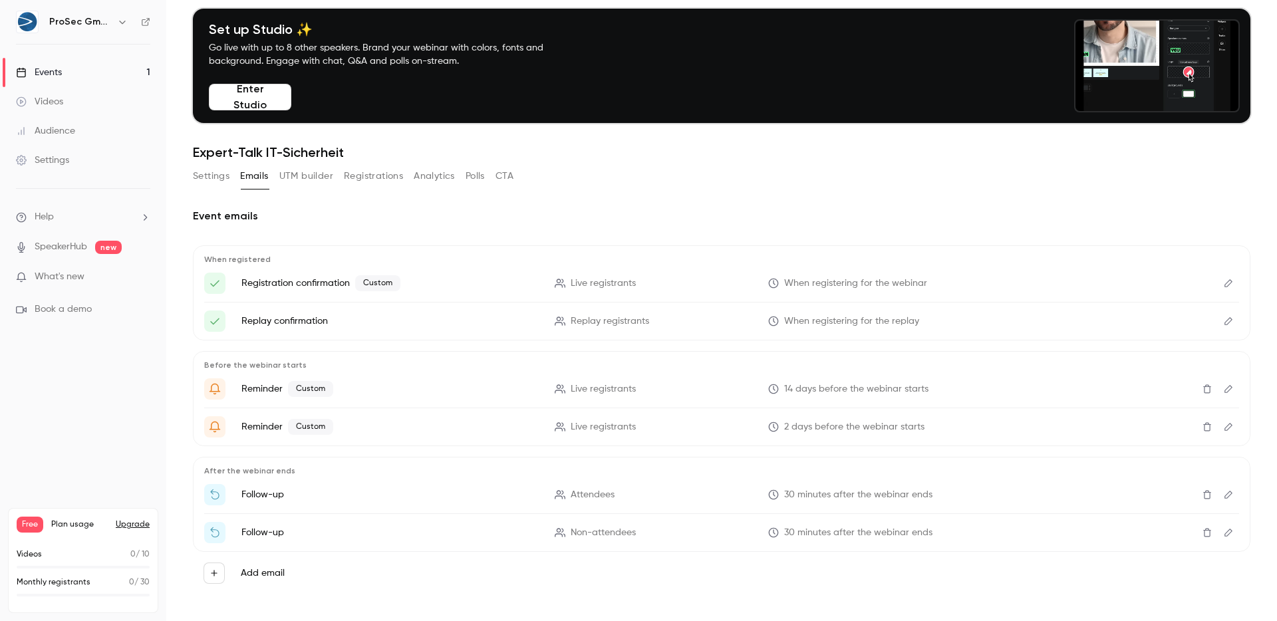
click at [368, 178] on button "Registrations" at bounding box center [373, 176] width 59 height 21
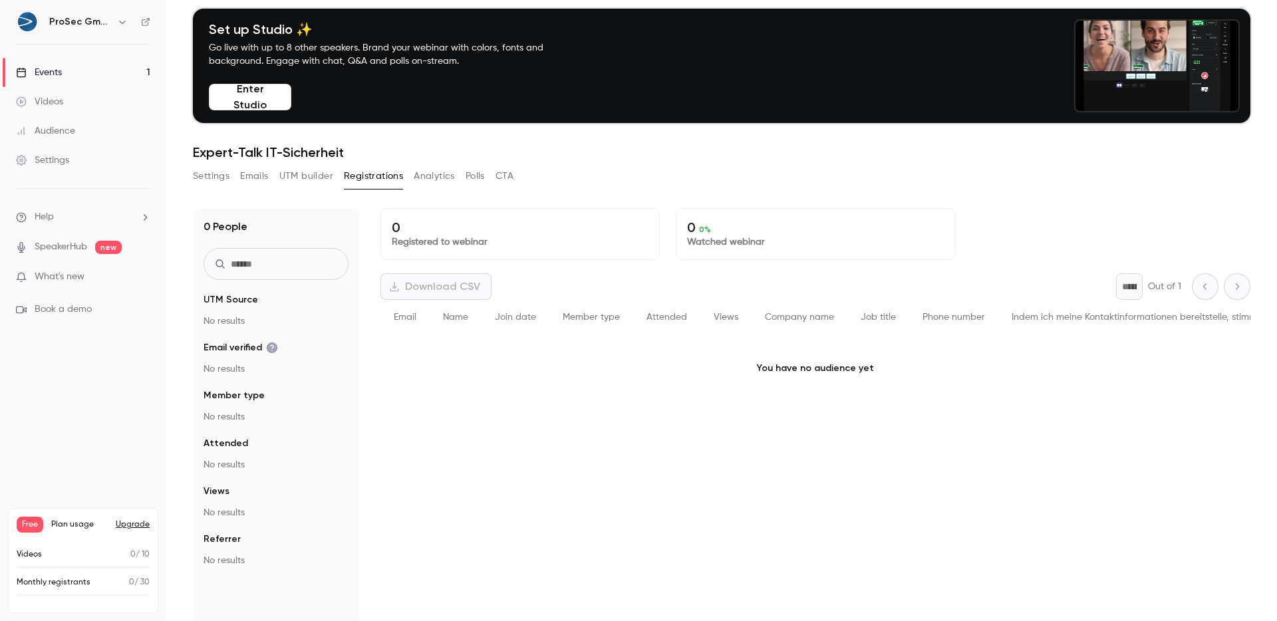
click at [211, 182] on button "Settings" at bounding box center [211, 176] width 37 height 21
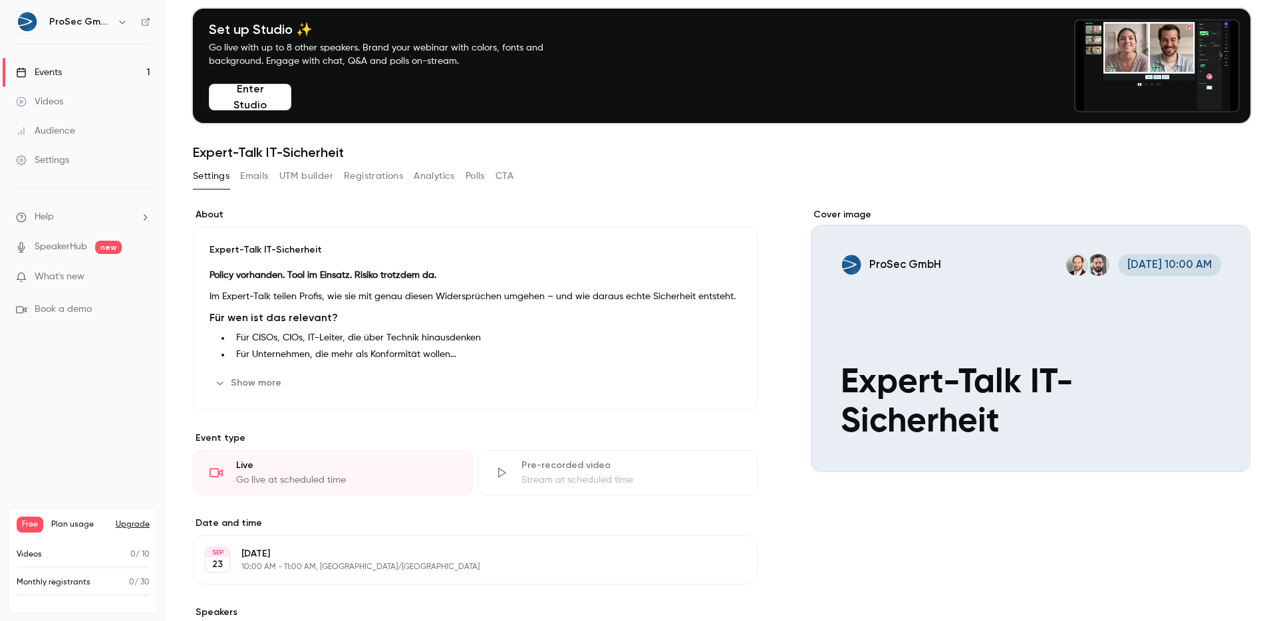
click at [263, 178] on button "Emails" at bounding box center [254, 176] width 28 height 21
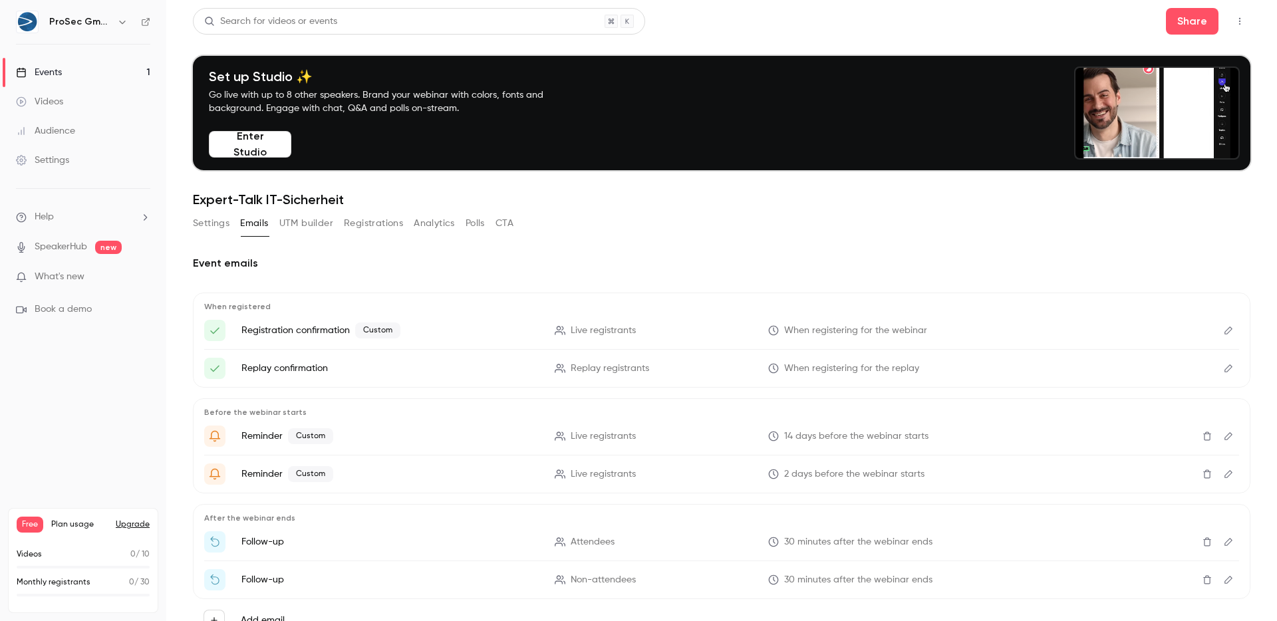
scroll to position [55, 0]
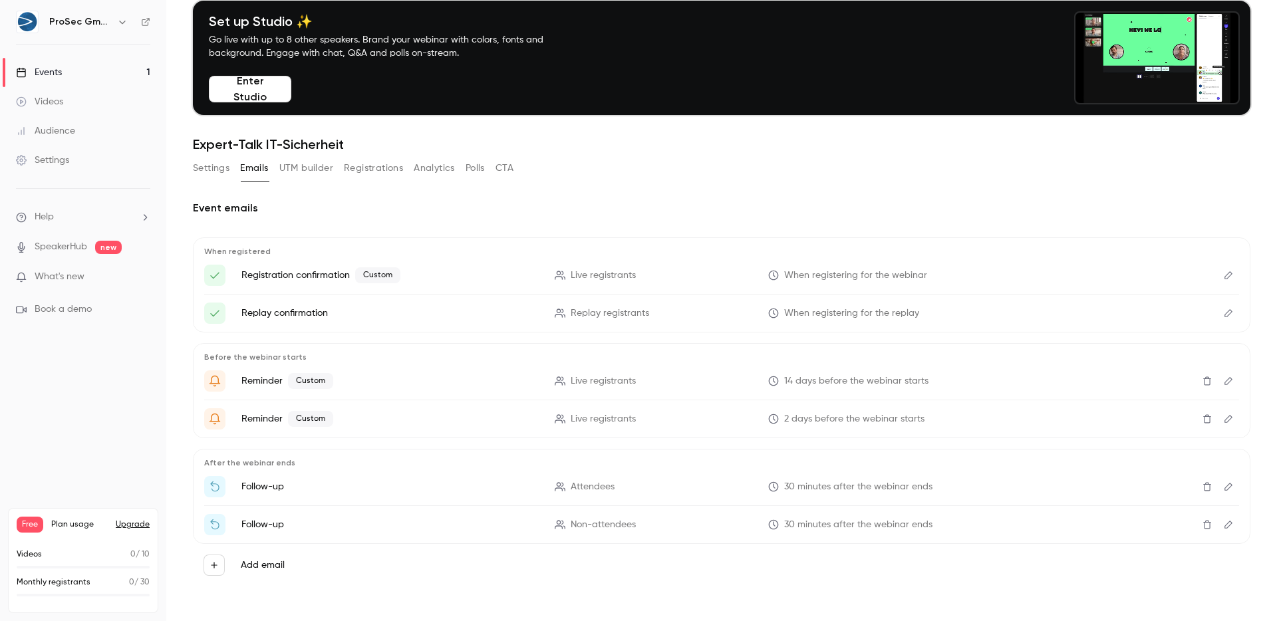
click at [1223, 526] on icon "Edit" at bounding box center [1228, 524] width 11 height 9
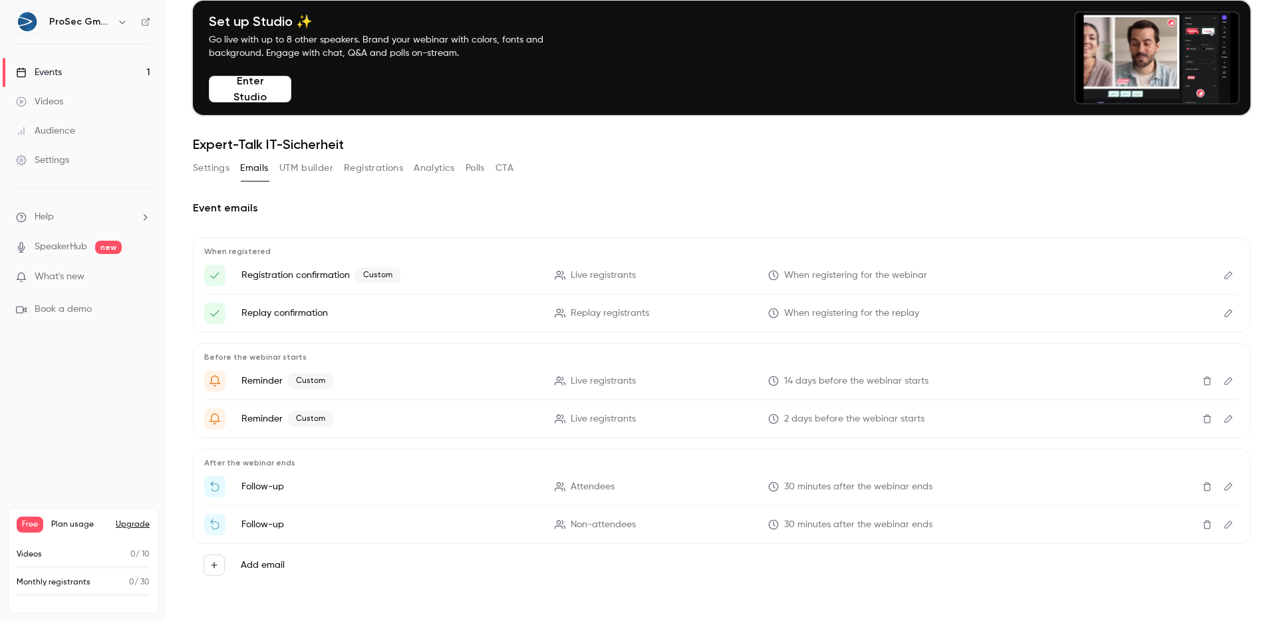
click at [373, 169] on button "Registrations" at bounding box center [373, 168] width 59 height 21
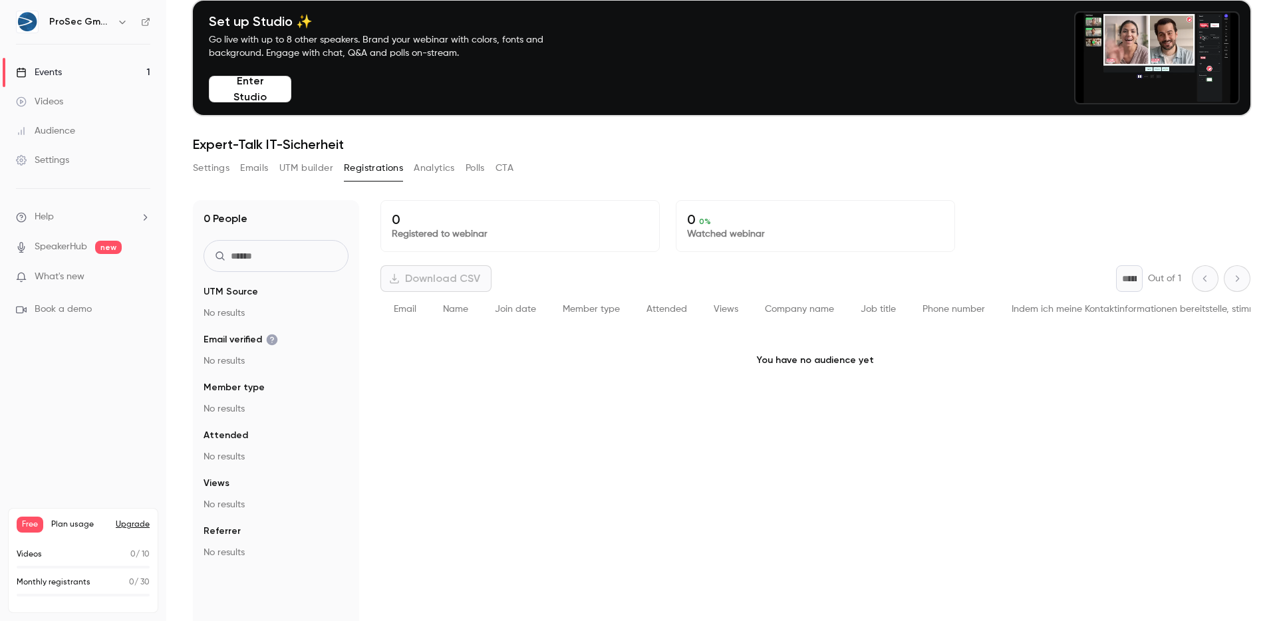
click at [260, 172] on button "Emails" at bounding box center [254, 168] width 28 height 21
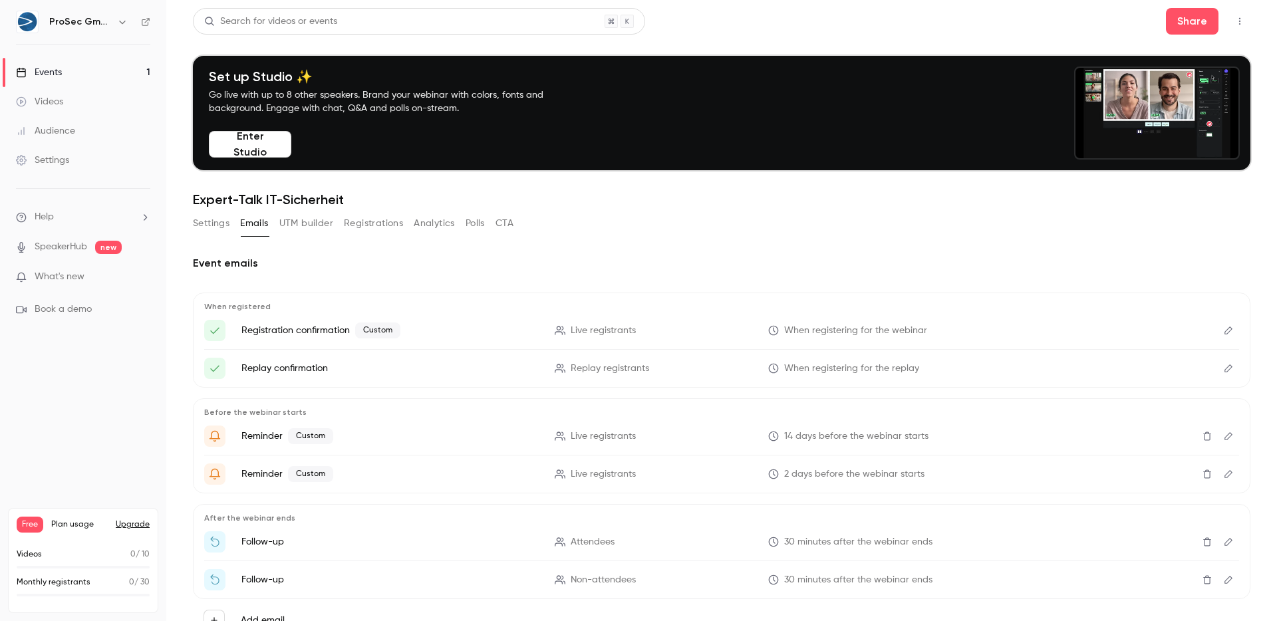
click at [60, 148] on link "Settings" at bounding box center [83, 160] width 166 height 29
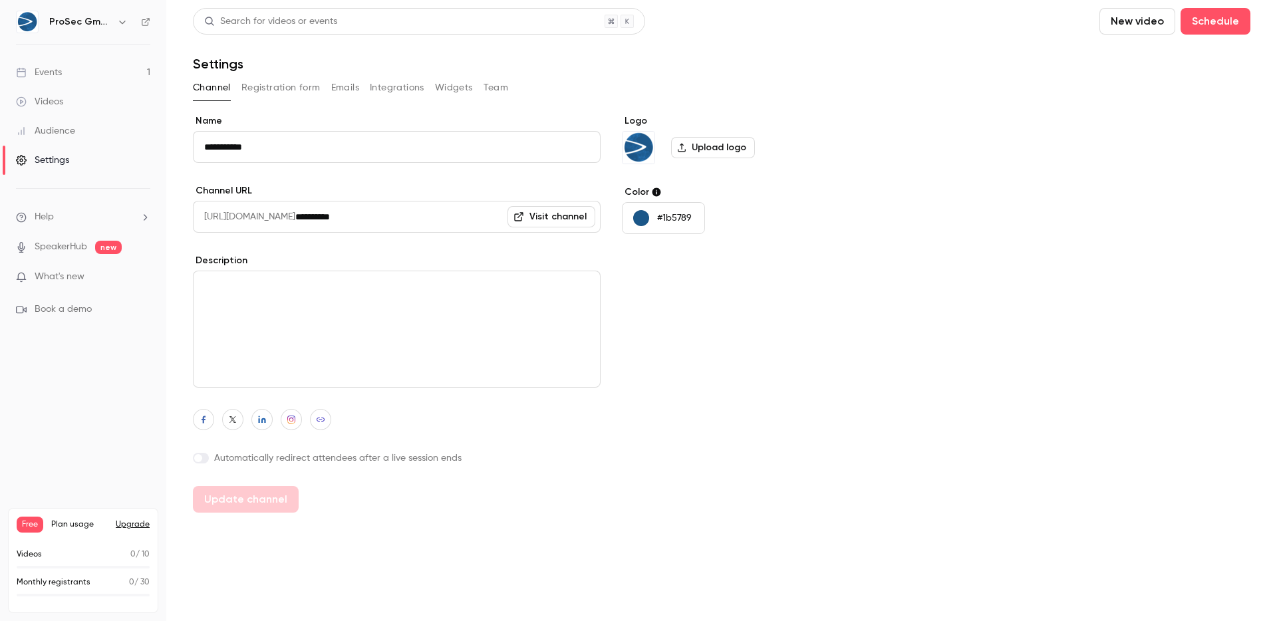
click at [448, 88] on button "Widgets" at bounding box center [454, 87] width 38 height 21
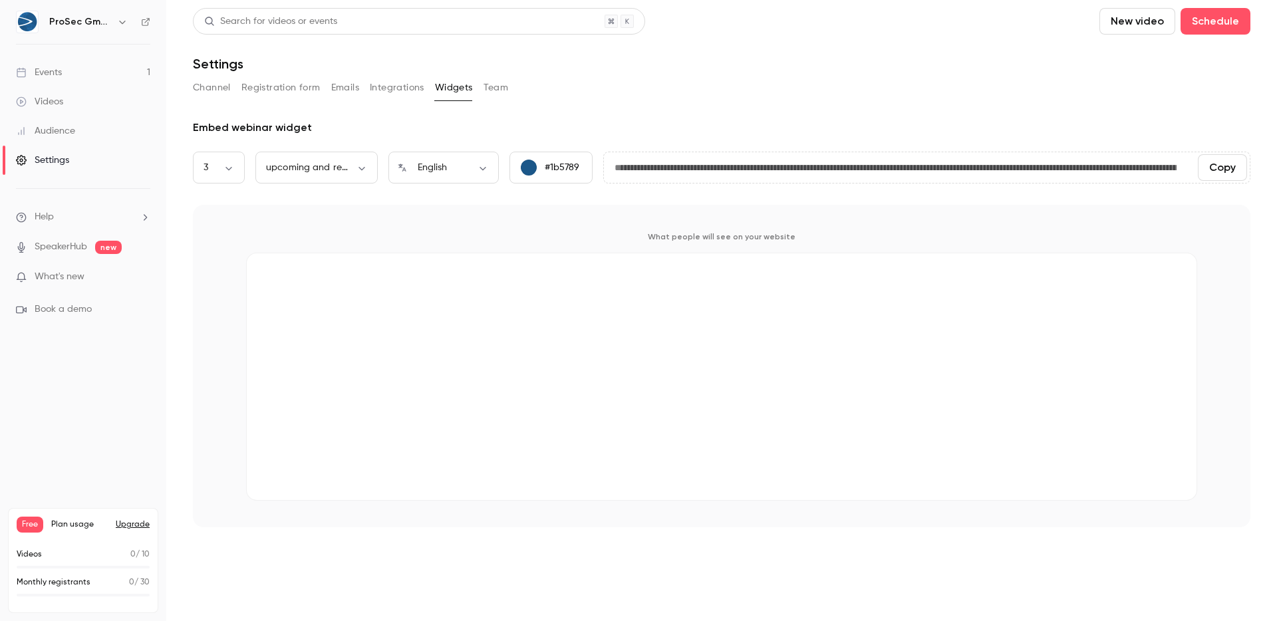
drag, startPoint x: 608, startPoint y: 164, endPoint x: 1021, endPoint y: 180, distance: 413.3
click at [1021, 180] on input "**********" at bounding box center [895, 167] width 583 height 27
click at [140, 20] on div "ProSec GmbH" at bounding box center [83, 22] width 134 height 23
click at [144, 21] on icon at bounding box center [145, 21] width 9 height 9
click at [341, 86] on button "Emails" at bounding box center [345, 87] width 28 height 21
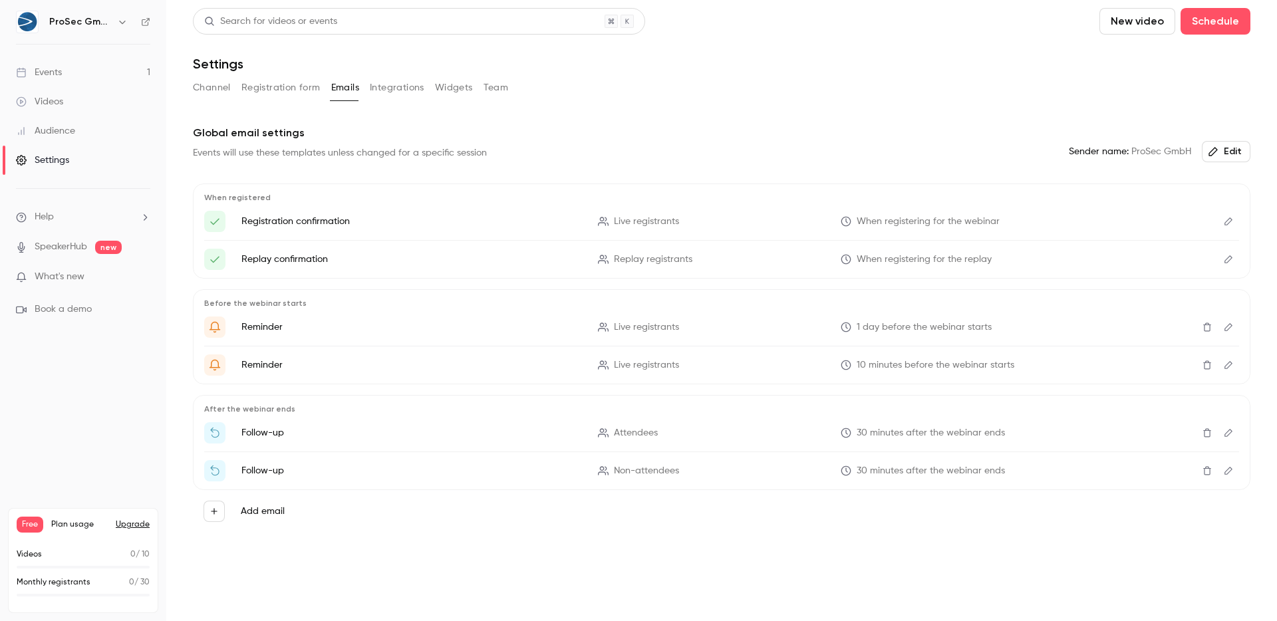
click at [448, 94] on button "Widgets" at bounding box center [454, 87] width 38 height 21
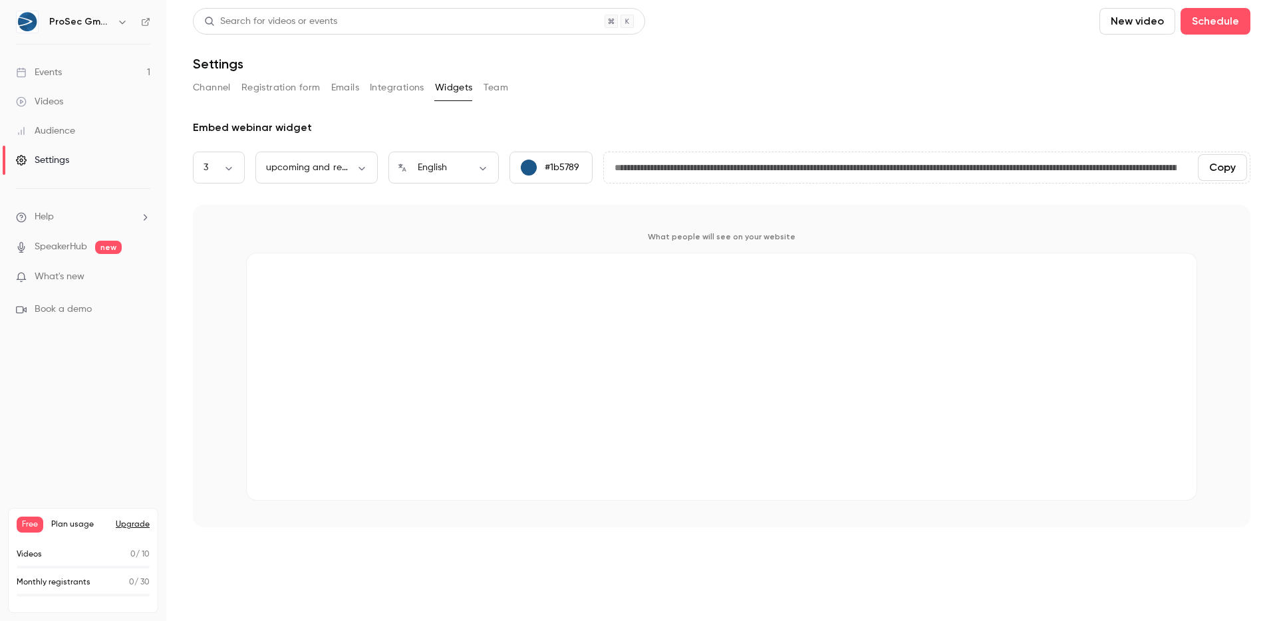
click at [562, 173] on p "#1b5789" at bounding box center [562, 167] width 35 height 13
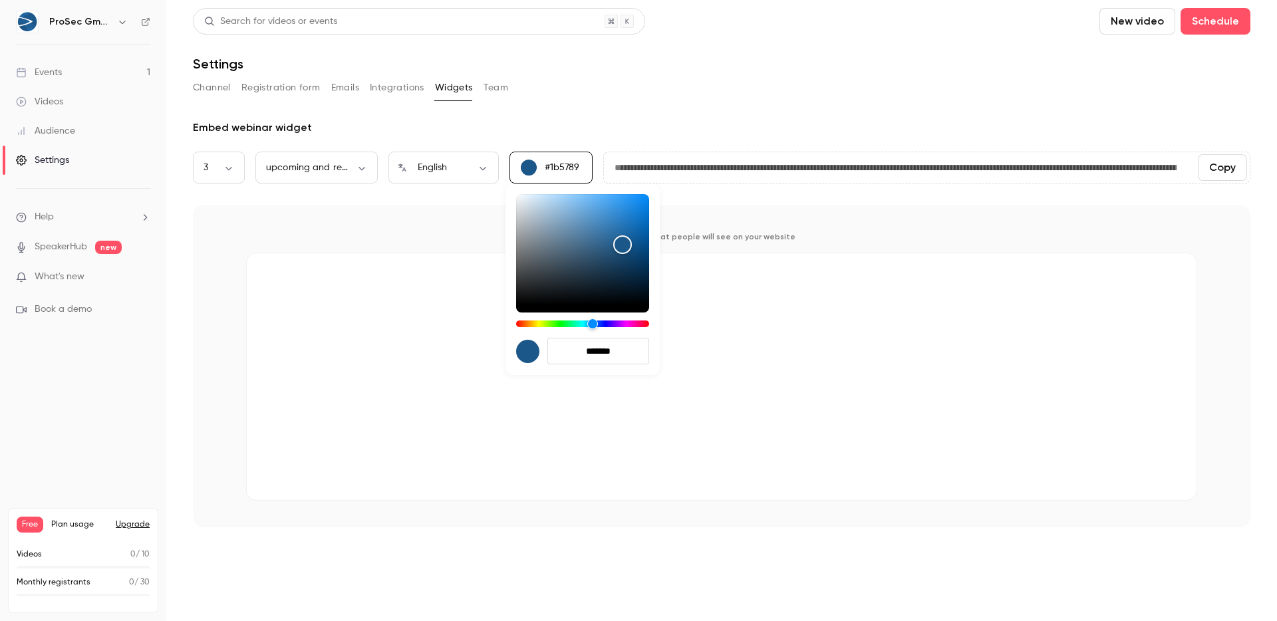
click at [679, 80] on div at bounding box center [638, 310] width 1277 height 621
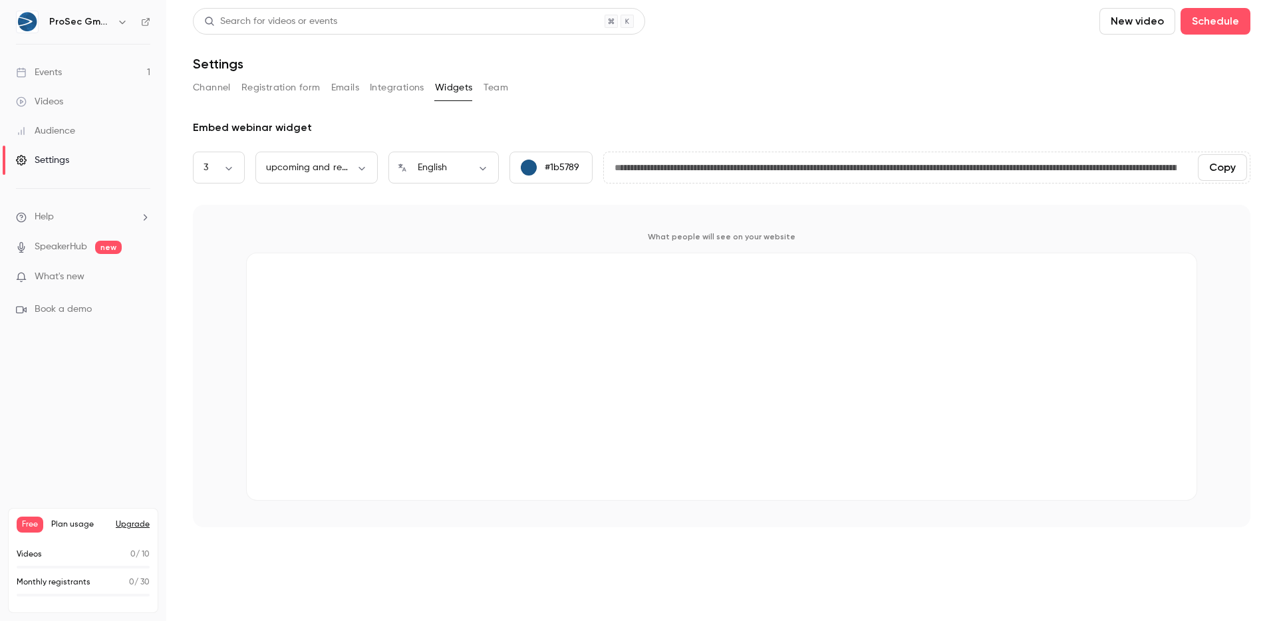
click at [192, 88] on main "**********" at bounding box center [721, 310] width 1111 height 621
click at [201, 88] on button "Channel" at bounding box center [212, 87] width 38 height 21
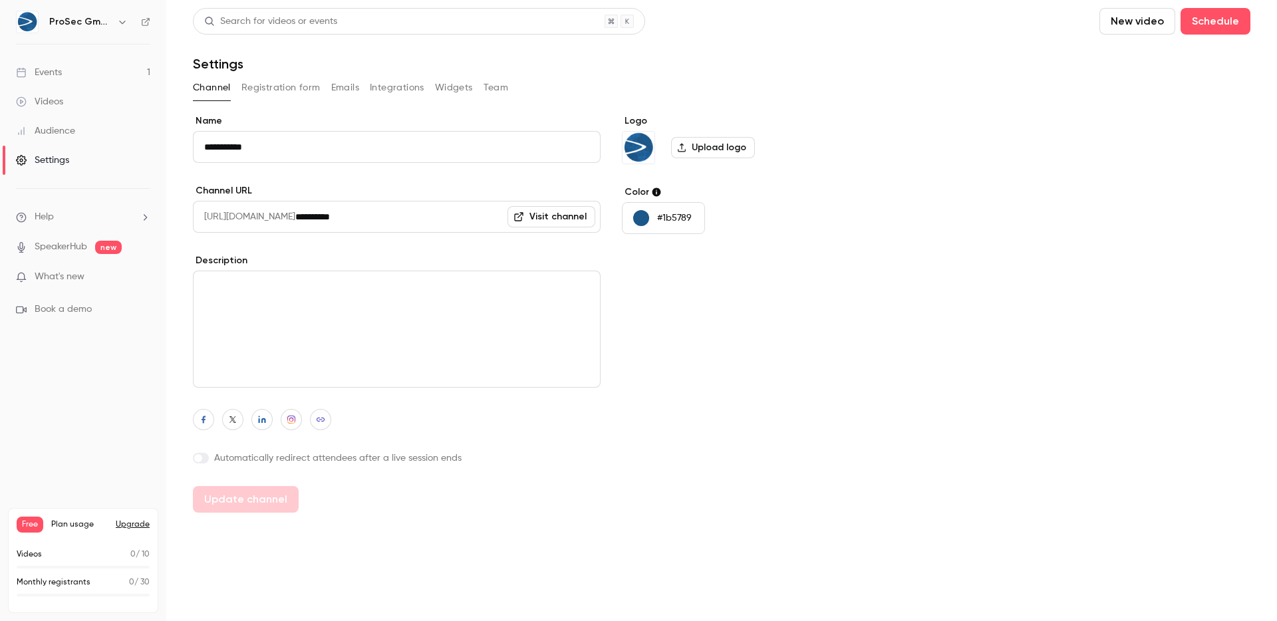
click at [73, 80] on link "Events 1" at bounding box center [83, 72] width 166 height 29
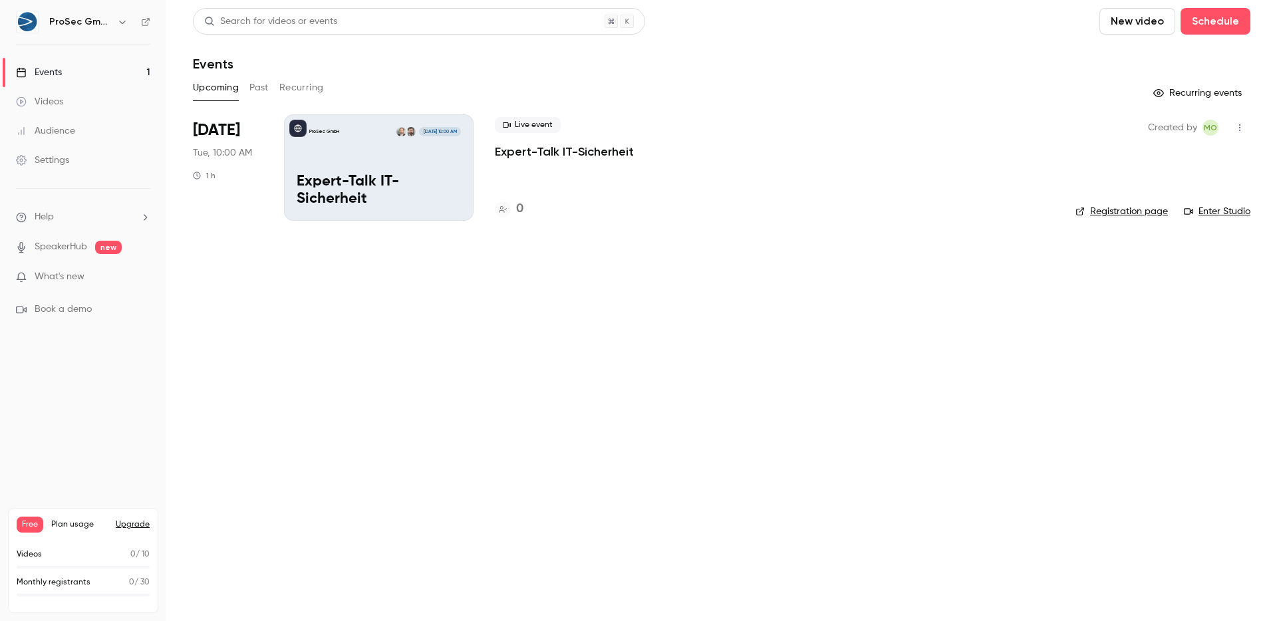
click at [662, 175] on div "Live event Expert-Talk IT-Sicherheit 0" at bounding box center [774, 167] width 559 height 106
click at [1238, 125] on icon "button" at bounding box center [1239, 127] width 11 height 9
click at [1238, 124] on div at bounding box center [638, 310] width 1277 height 621
click at [1238, 124] on icon "button" at bounding box center [1239, 127] width 11 height 9
click at [1238, 124] on div at bounding box center [638, 310] width 1277 height 621
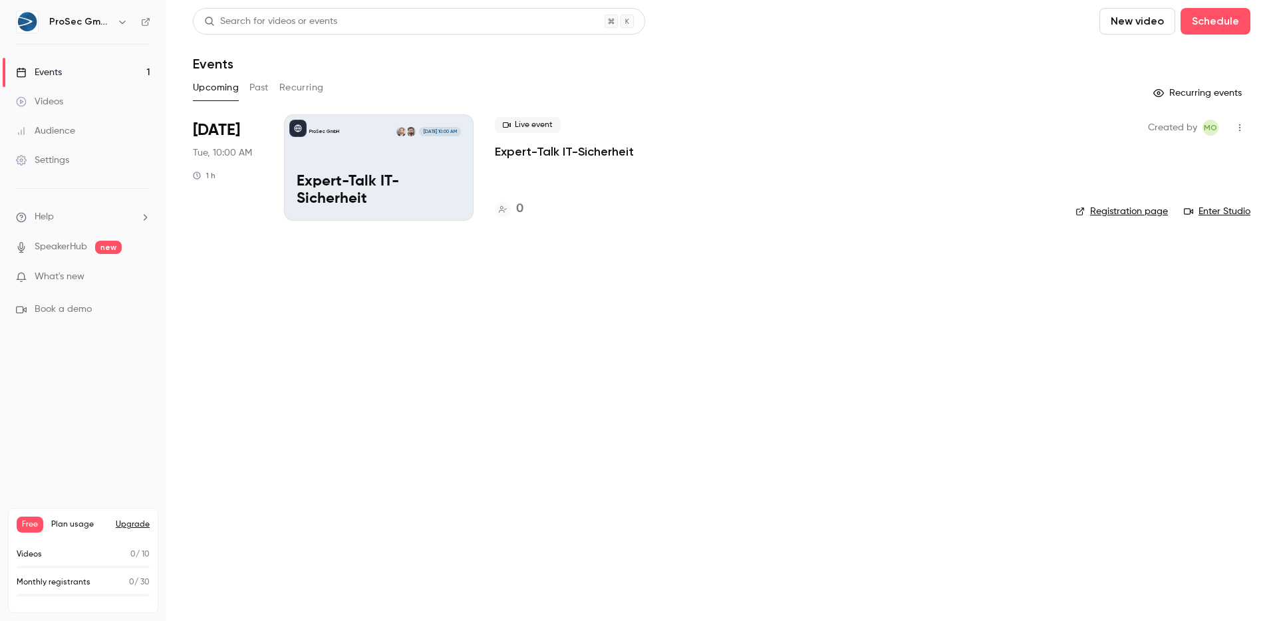
click at [1237, 124] on icon "button" at bounding box center [1239, 127] width 11 height 9
click at [1237, 124] on div at bounding box center [638, 310] width 1277 height 621
click at [1237, 124] on icon "button" at bounding box center [1239, 127] width 11 height 9
click at [1237, 124] on div at bounding box center [638, 310] width 1277 height 621
drag, startPoint x: 648, startPoint y: 142, endPoint x: 784, endPoint y: 323, distance: 227.1
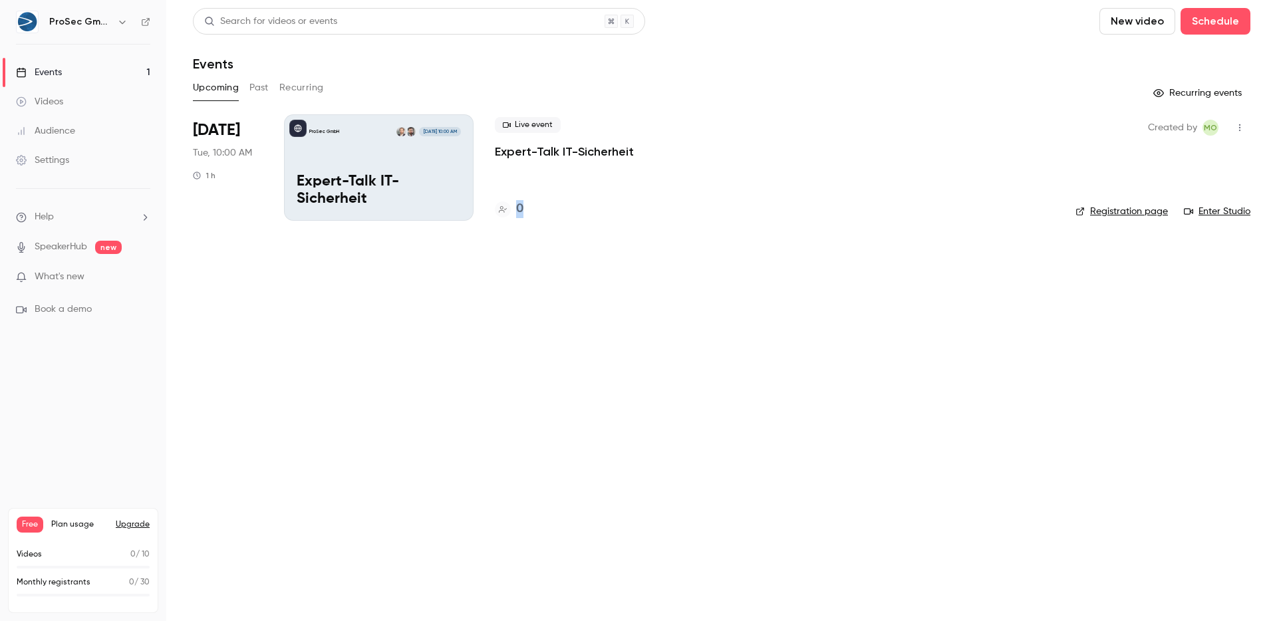
click at [761, 311] on main "Search for videos or events New video Schedule Events Upcoming Past Recurring R…" at bounding box center [721, 310] width 1111 height 621
click at [819, 352] on main "Search for videos or events New video Schedule Events Upcoming Past Recurring R…" at bounding box center [721, 310] width 1111 height 621
click at [430, 194] on p "Expert-Talk IT-Sicherheit" at bounding box center [379, 191] width 164 height 35
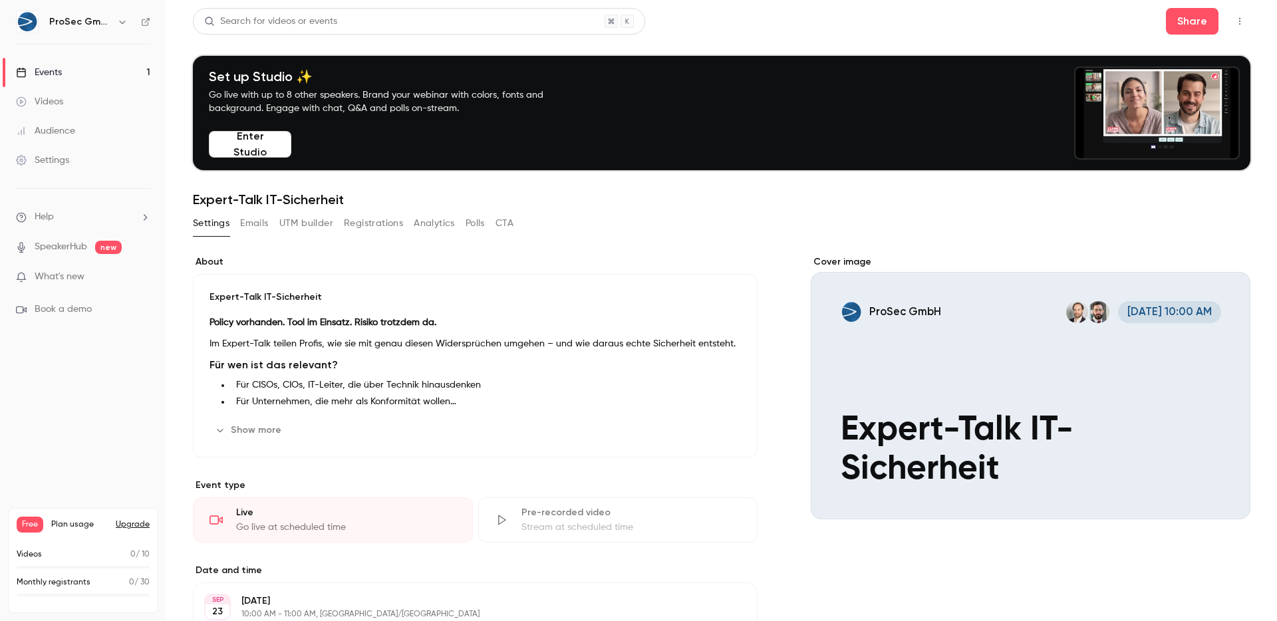
click at [601, 524] on div "Stream at scheduled time" at bounding box center [631, 527] width 220 height 13
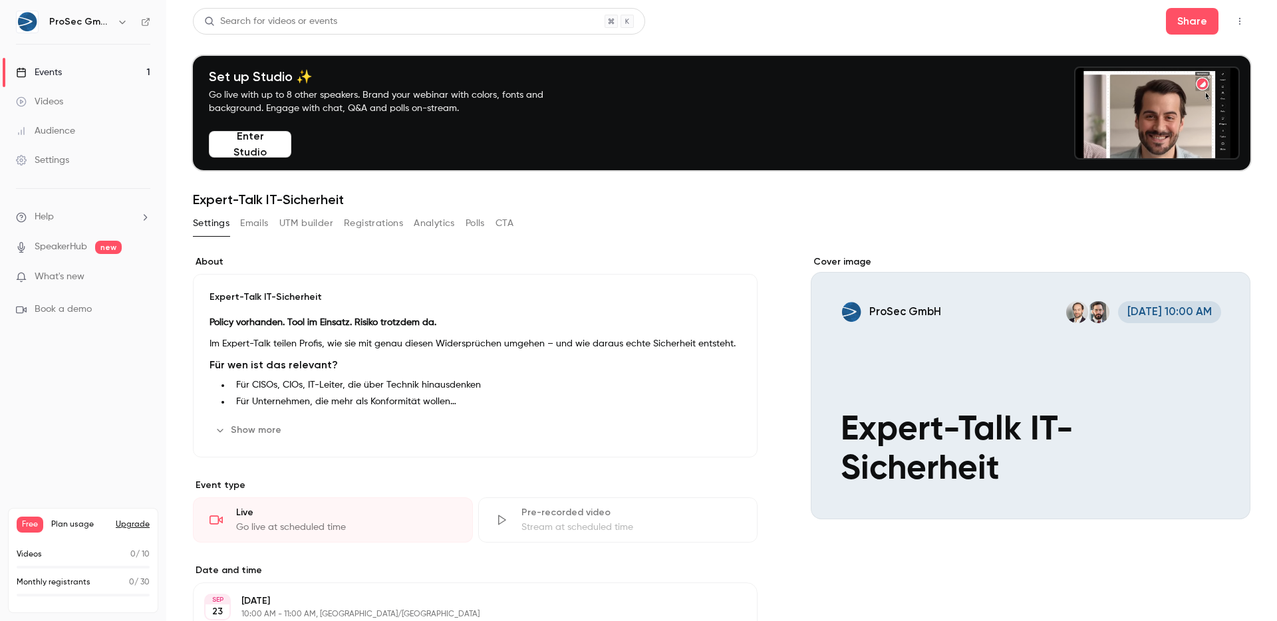
click at [601, 524] on div "Stream at scheduled time" at bounding box center [631, 527] width 220 height 13
click at [596, 521] on div "Stream at scheduled time" at bounding box center [631, 527] width 220 height 13
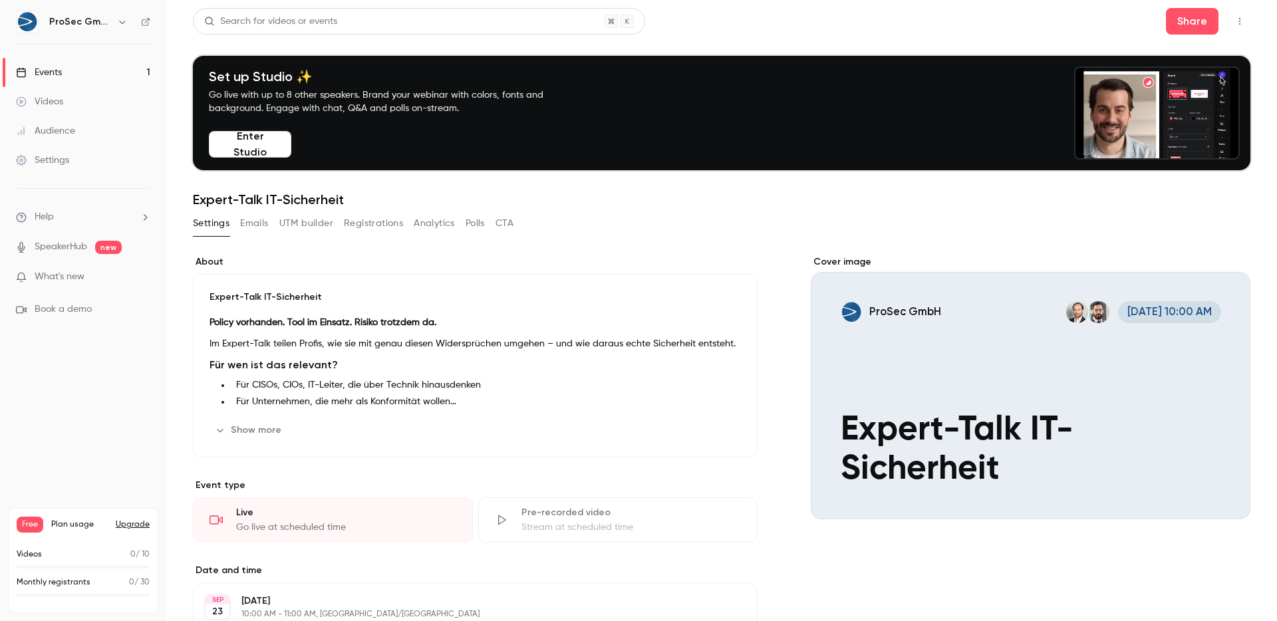
click at [596, 521] on div "Stream at scheduled time" at bounding box center [631, 527] width 220 height 13
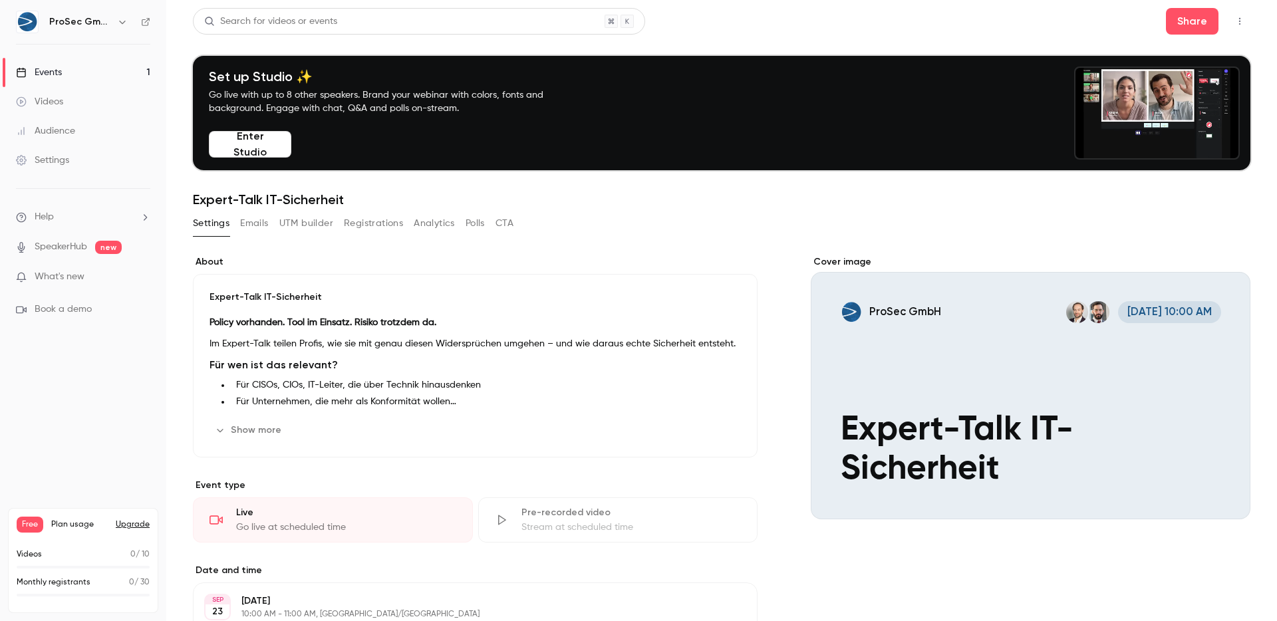
drag, startPoint x: 645, startPoint y: 519, endPoint x: 555, endPoint y: 489, distance: 94.9
click at [555, 489] on section "Event type Live Go live at scheduled time Pre-recorded video Stream at schedule…" at bounding box center [475, 511] width 565 height 64
click at [1234, 22] on icon "button" at bounding box center [1239, 21] width 11 height 9
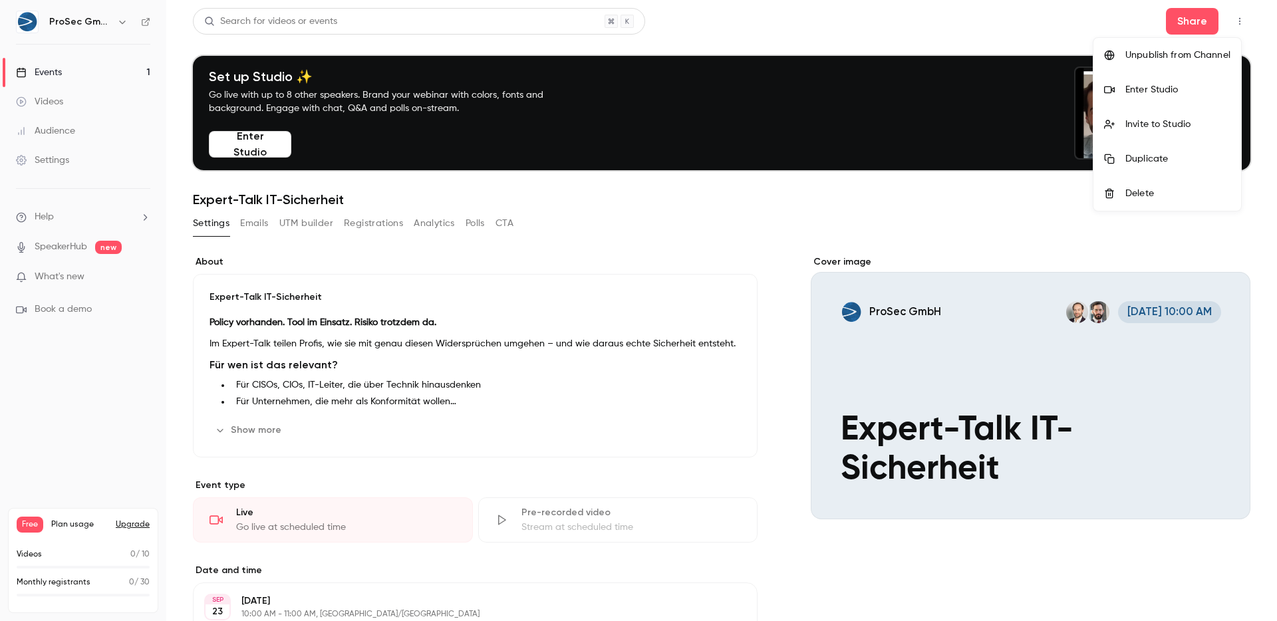
click at [704, 89] on div at bounding box center [638, 310] width 1277 height 621
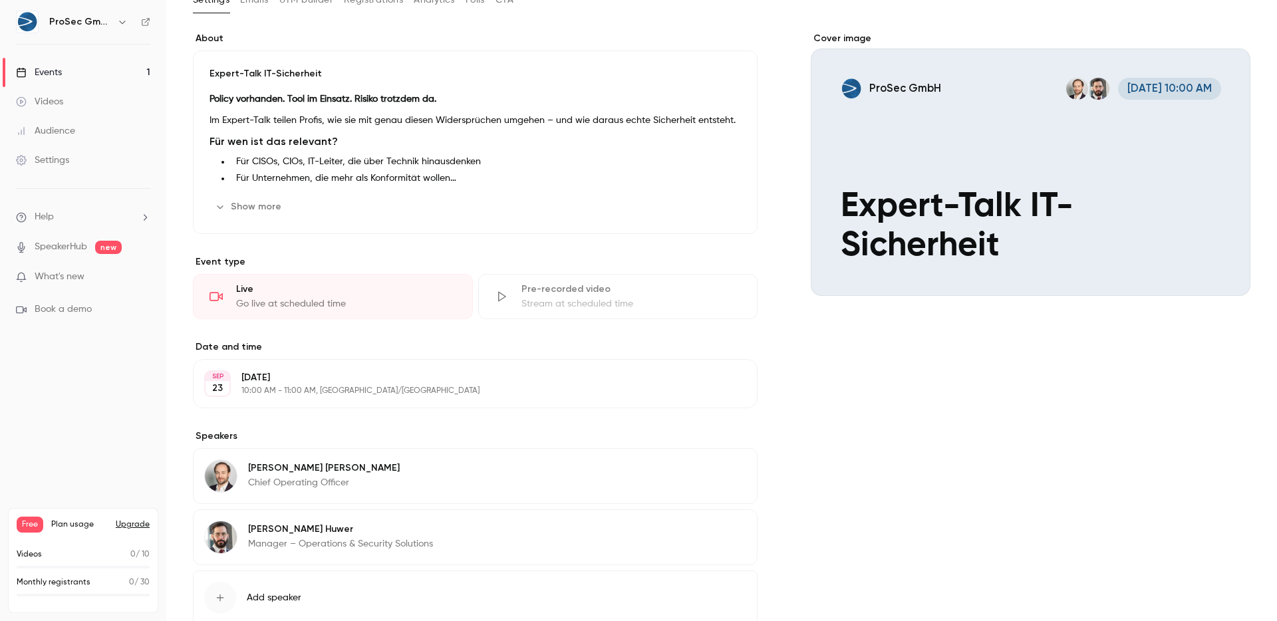
scroll to position [310, 0]
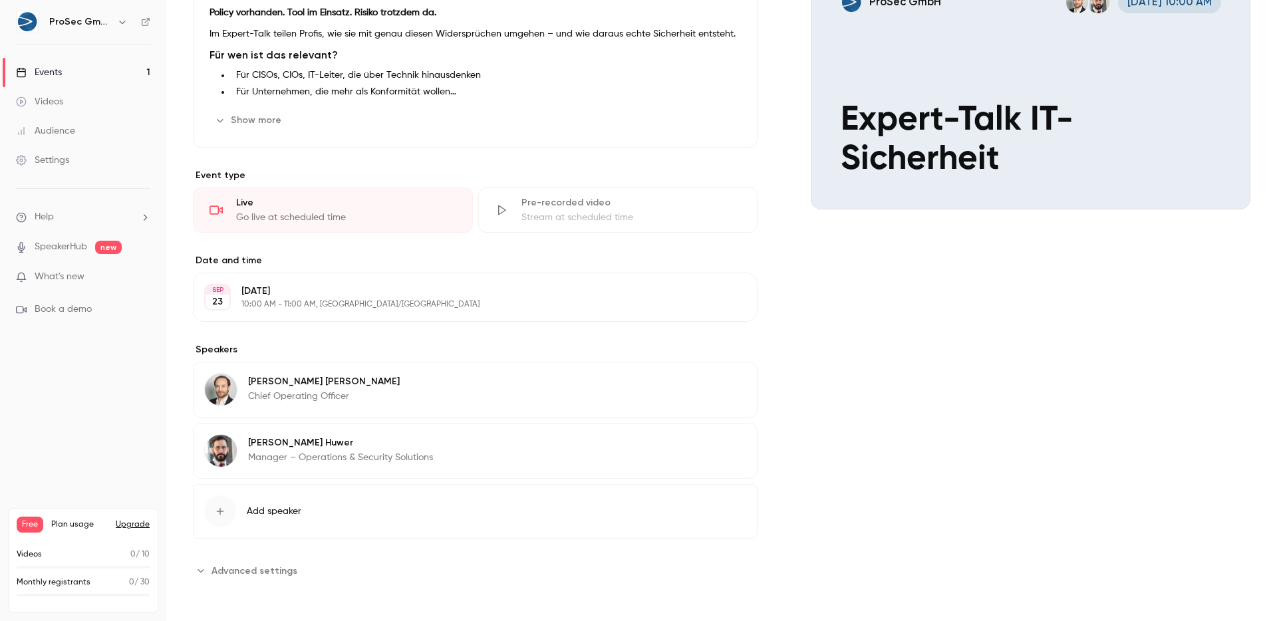
click at [228, 579] on button "Advanced settings" at bounding box center [249, 570] width 112 height 21
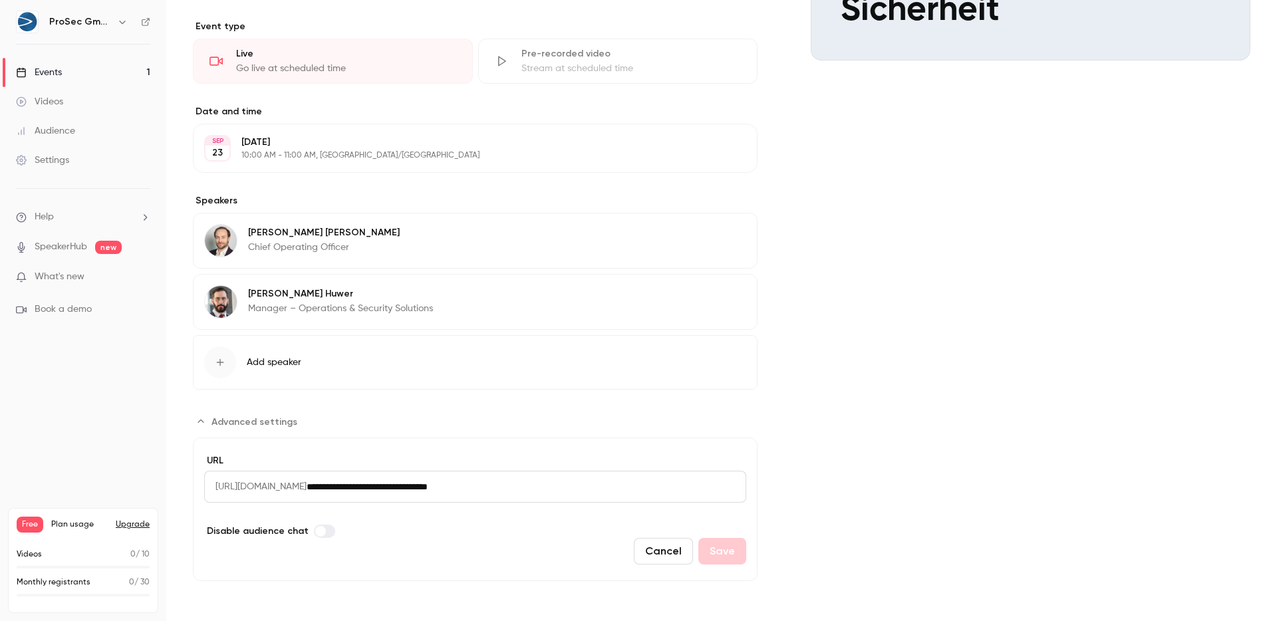
click at [1095, 394] on div "Cover image ProSec GmbH Sep 23, 10:00 AM Expert-Talk IT-Sicherheit" at bounding box center [1031, 188] width 440 height 785
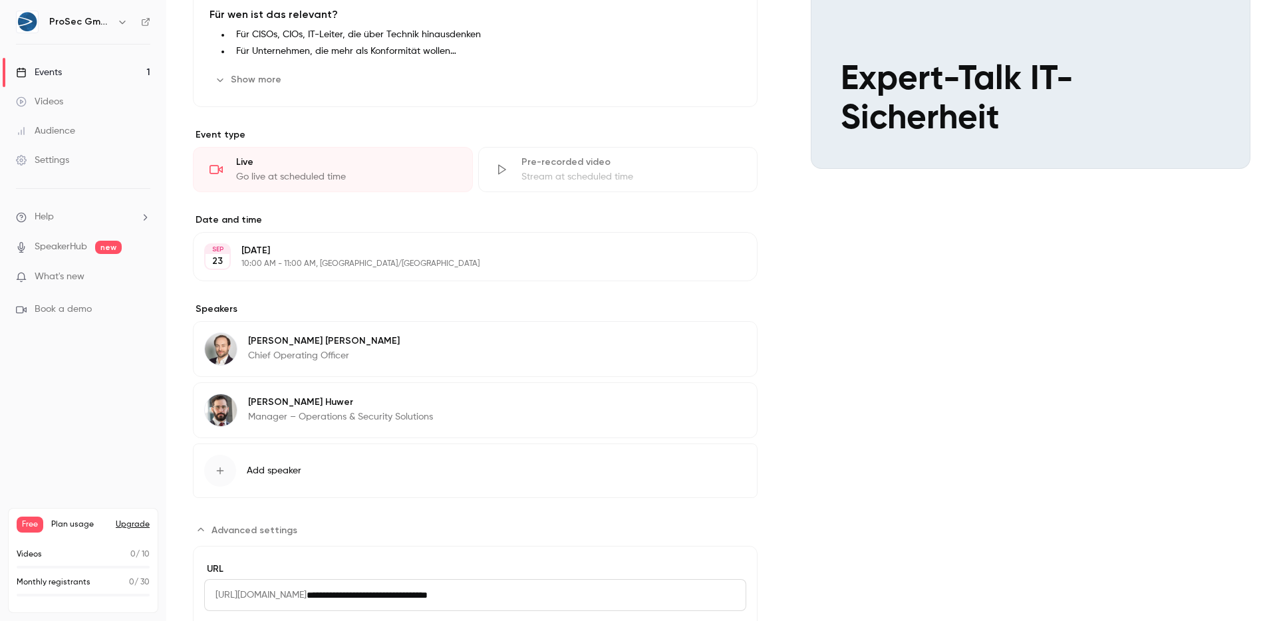
scroll to position [0, 0]
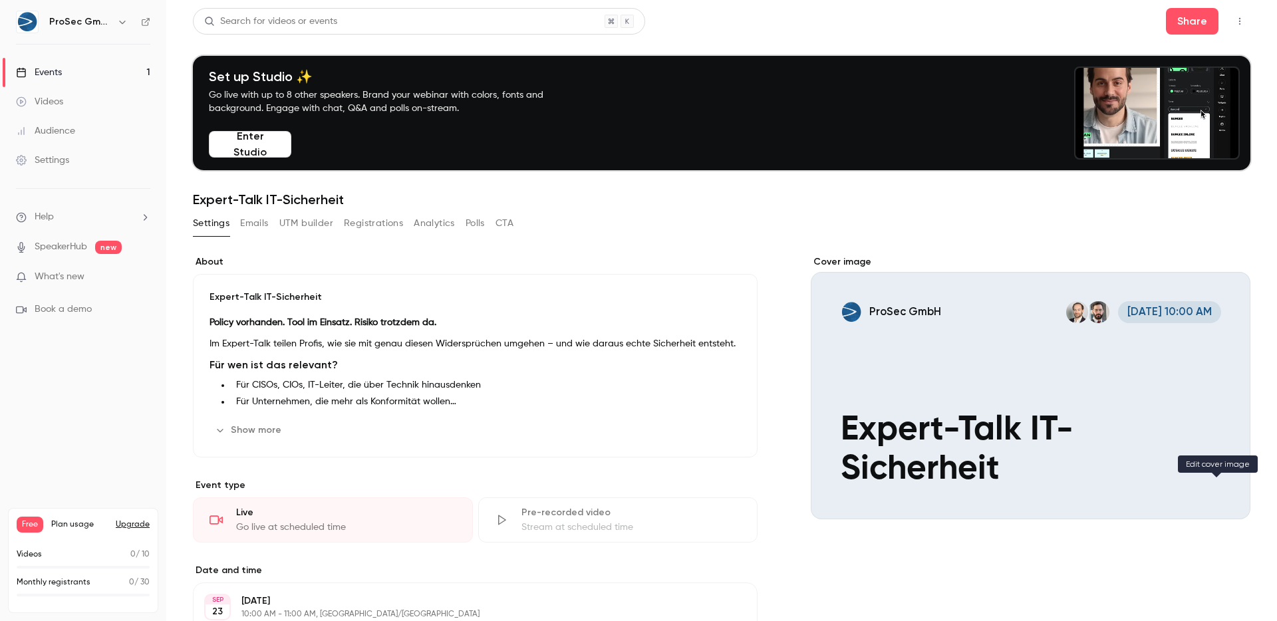
click at [1220, 501] on button "ProSec GmbH Sep 23, 10:00 AM Expert-Talk IT-Sicherheit" at bounding box center [1226, 495] width 27 height 27
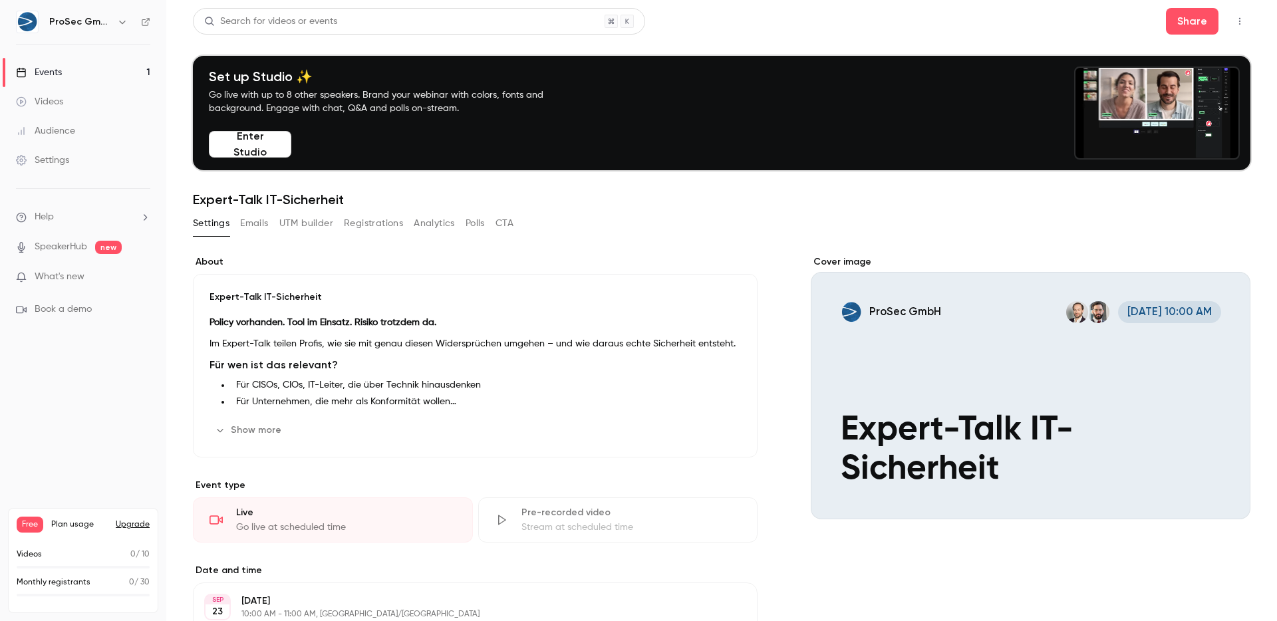
click at [145, 26] on icon at bounding box center [145, 21] width 9 height 9
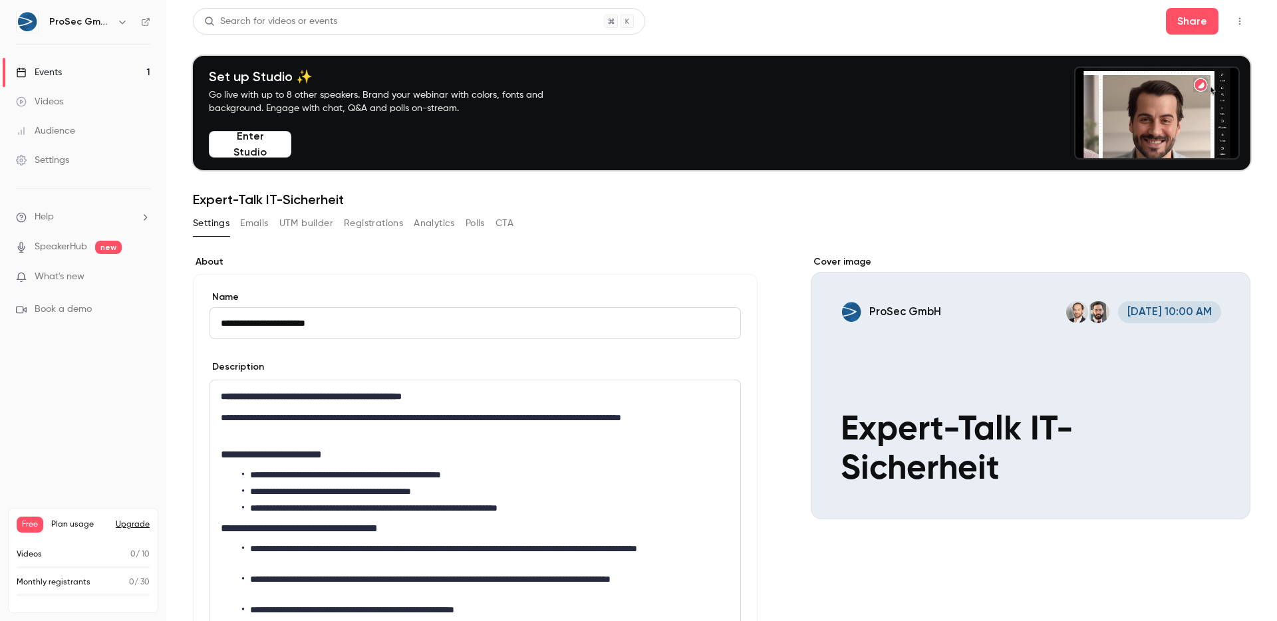
scroll to position [548, 0]
